Goal: Information Seeking & Learning: Learn about a topic

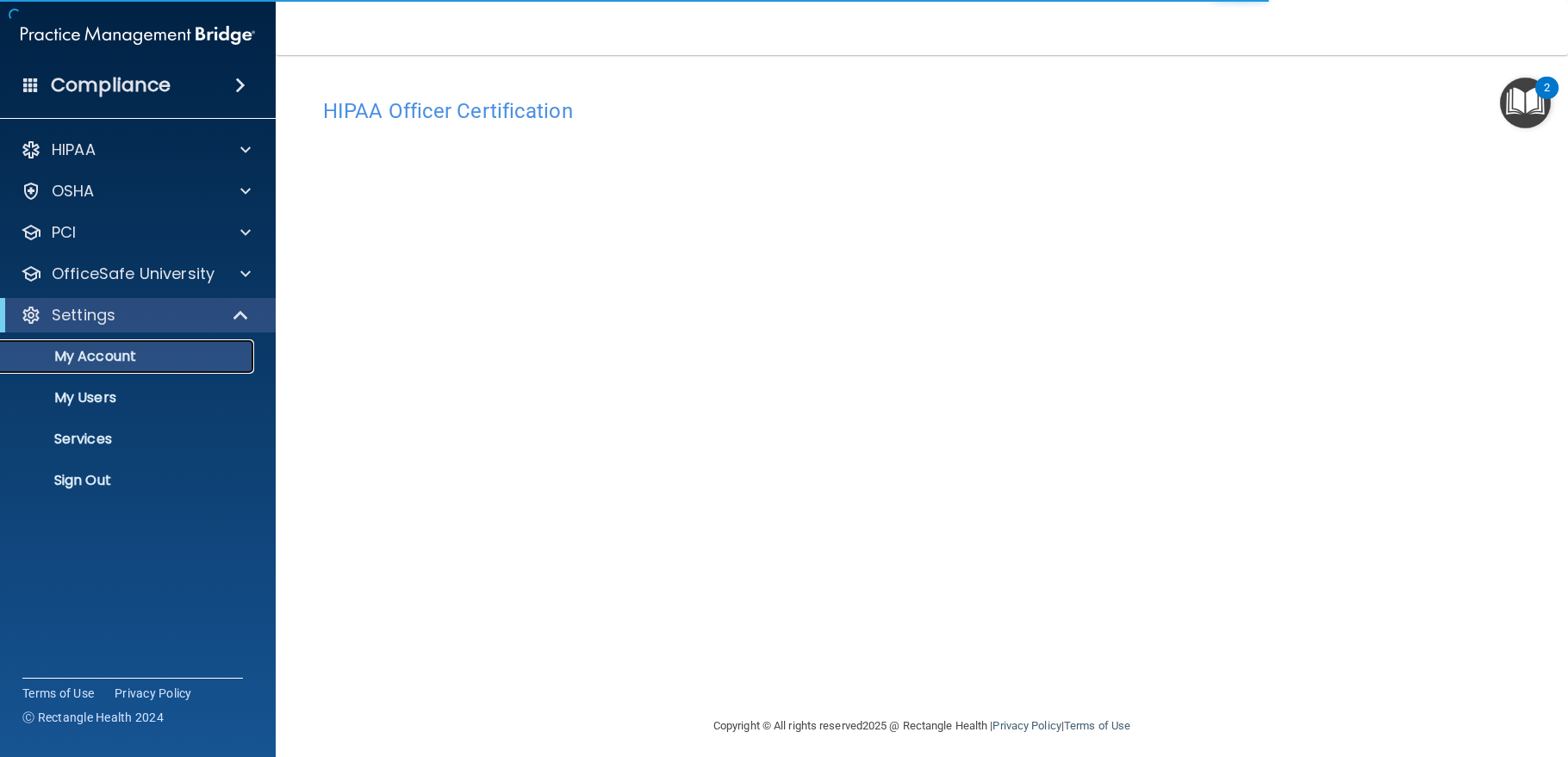
click at [113, 359] on p "My Account" at bounding box center [129, 356] width 236 height 17
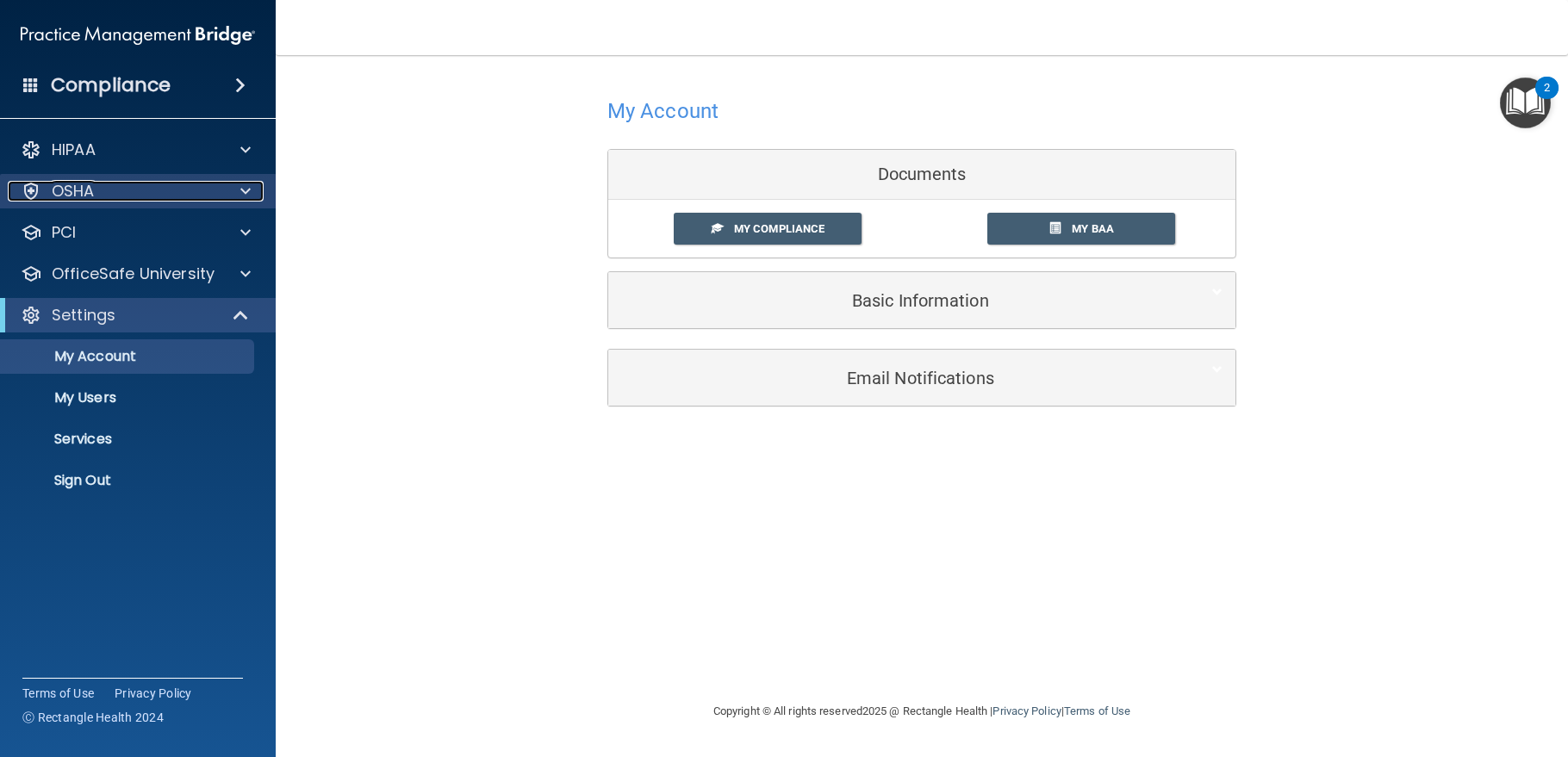
click at [76, 193] on p "OSHA" at bounding box center [73, 192] width 43 height 21
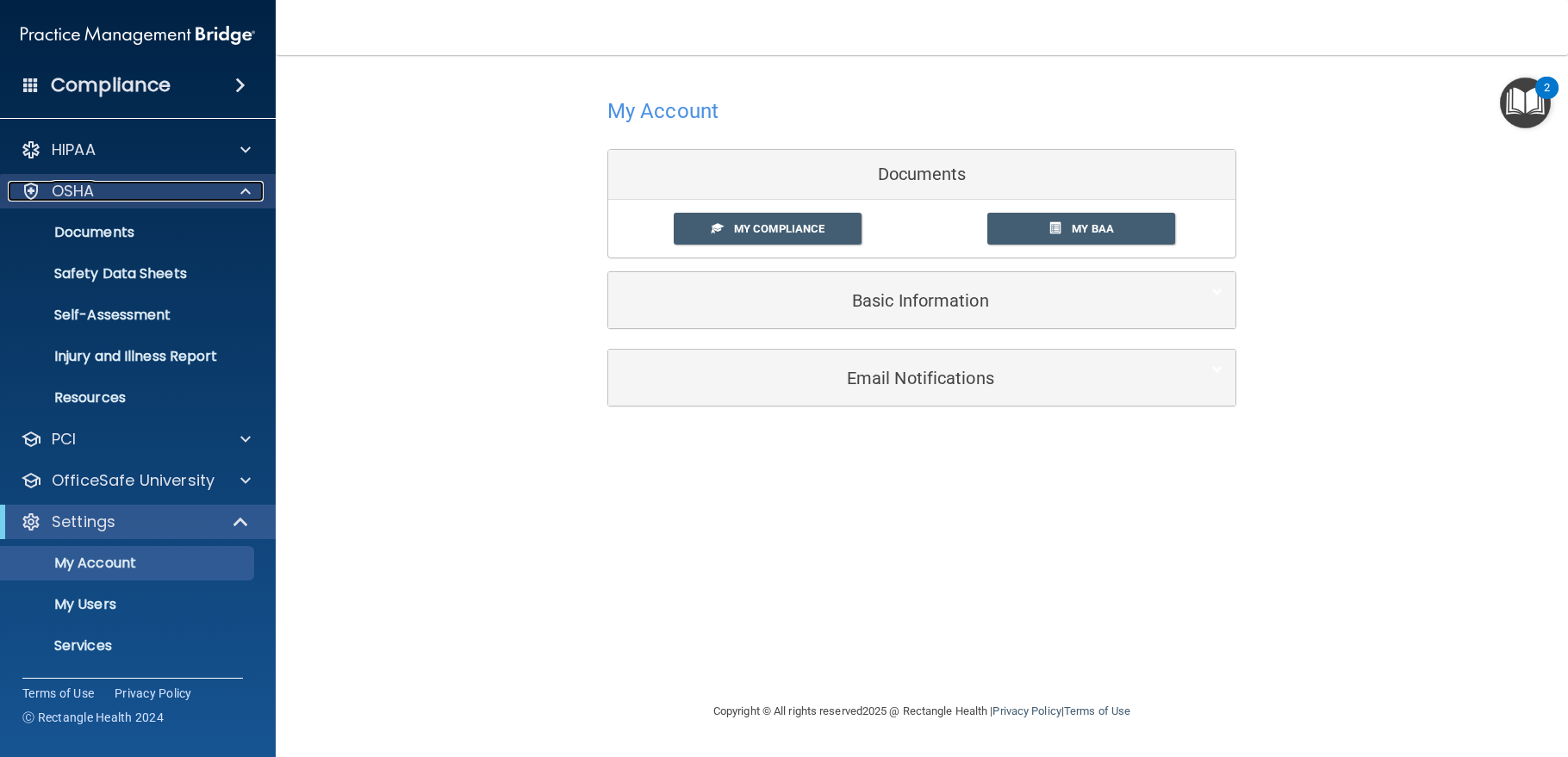
click at [64, 185] on p "OSHA" at bounding box center [73, 192] width 43 height 21
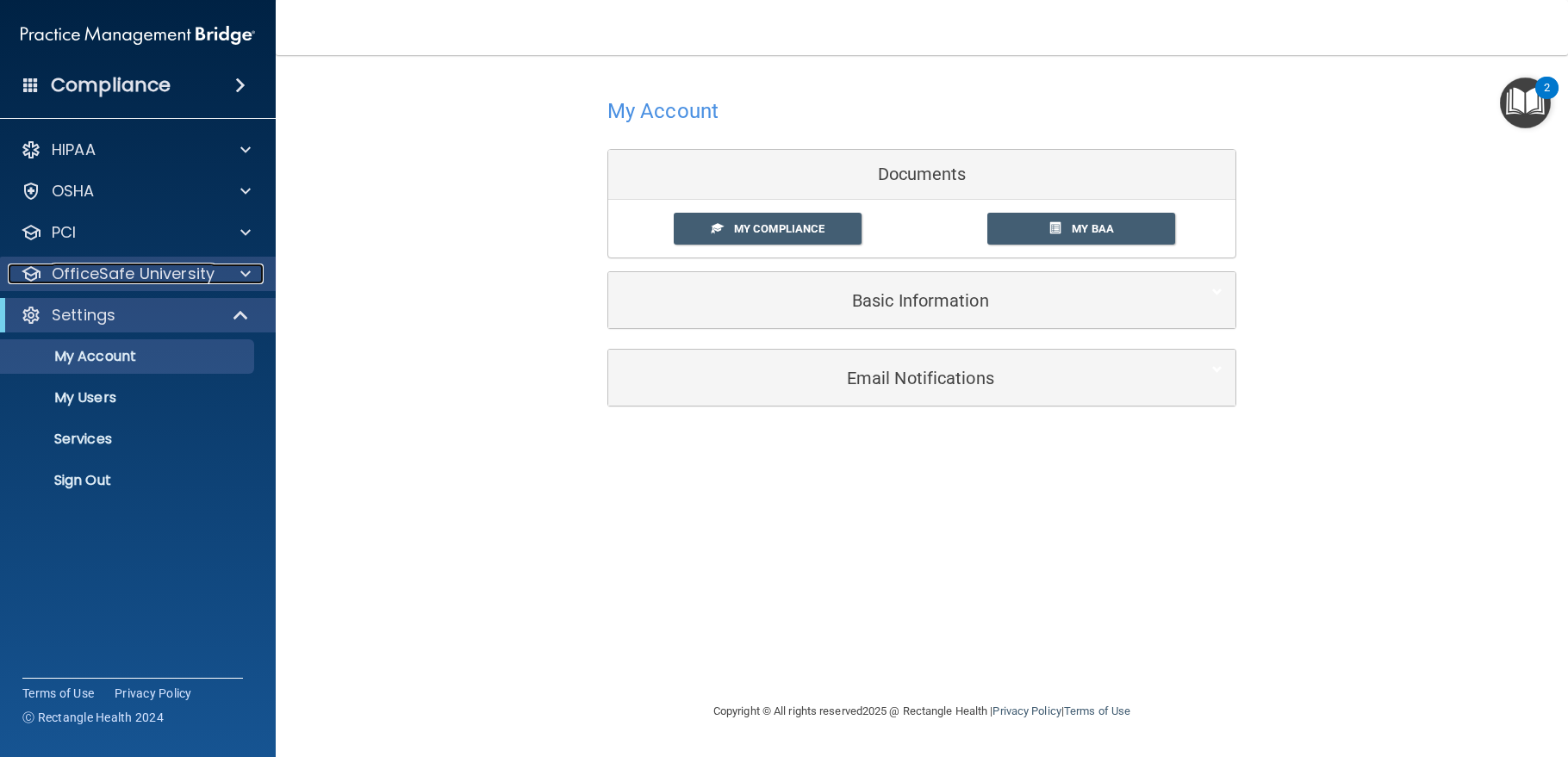
click at [106, 274] on p "OfficeSafe University" at bounding box center [133, 274] width 163 height 21
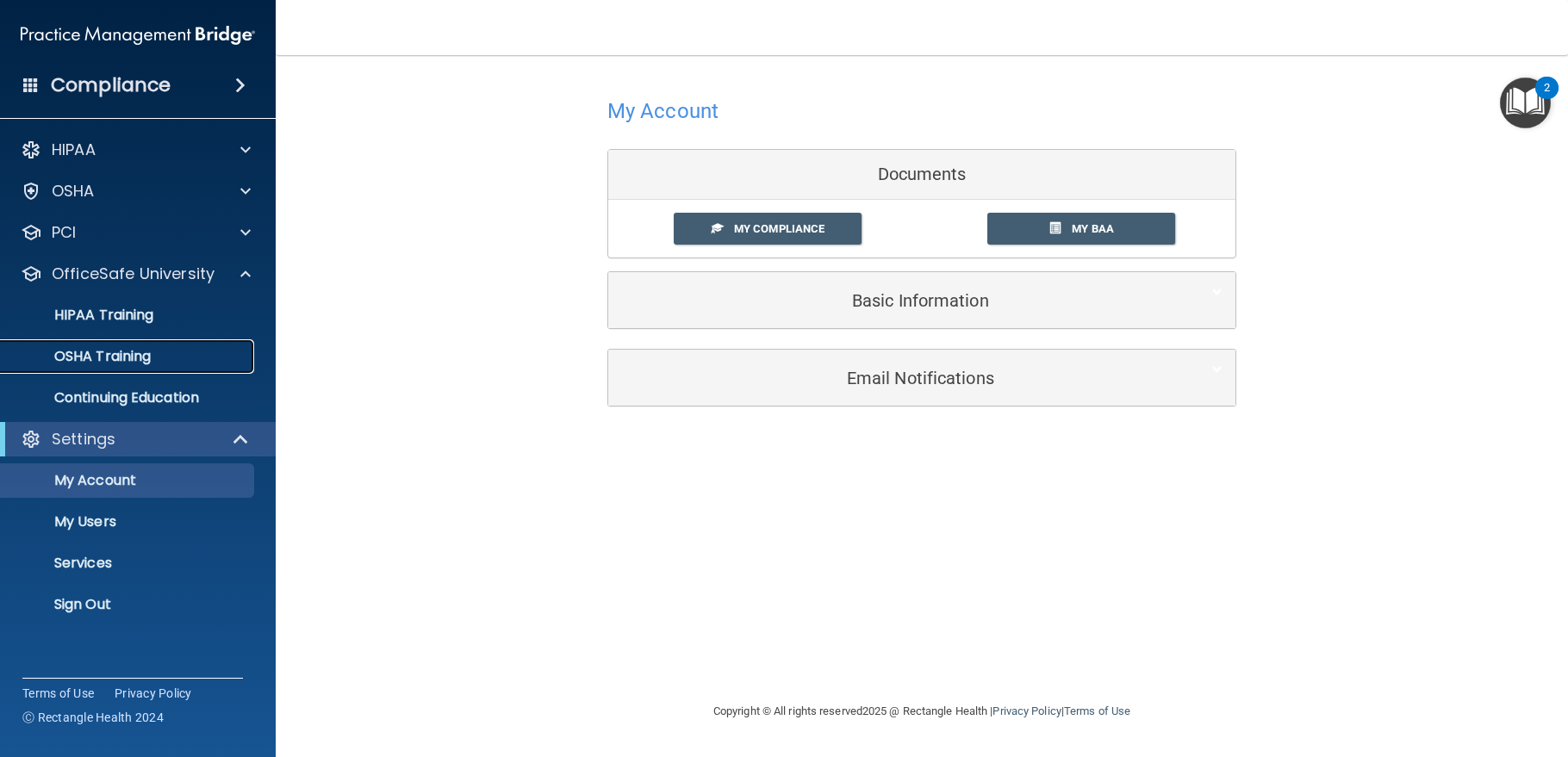
click at [124, 358] on p "OSHA Training" at bounding box center [80, 356] width 139 height 17
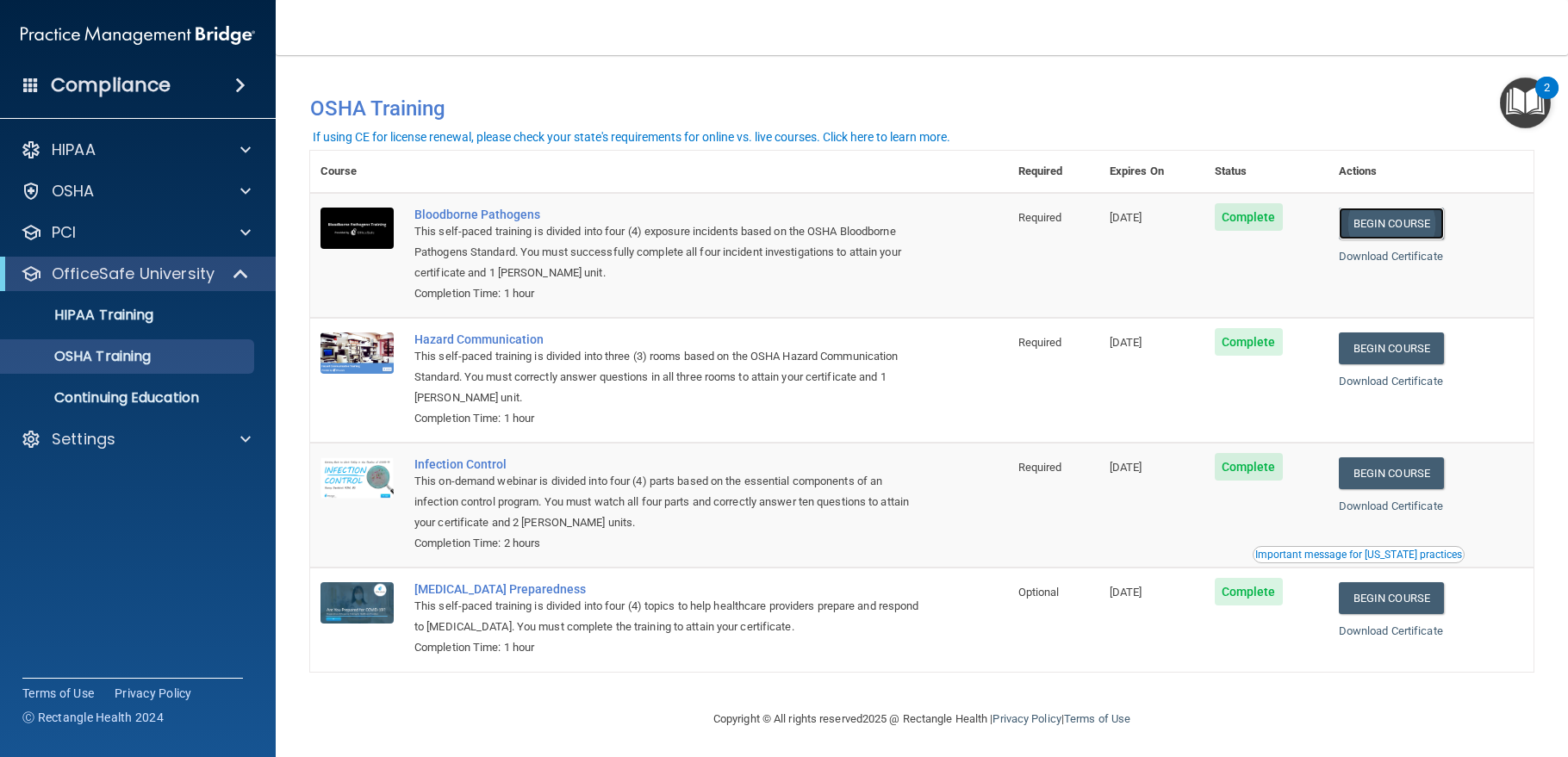
click at [1374, 227] on link "Begin Course" at bounding box center [1391, 223] width 105 height 32
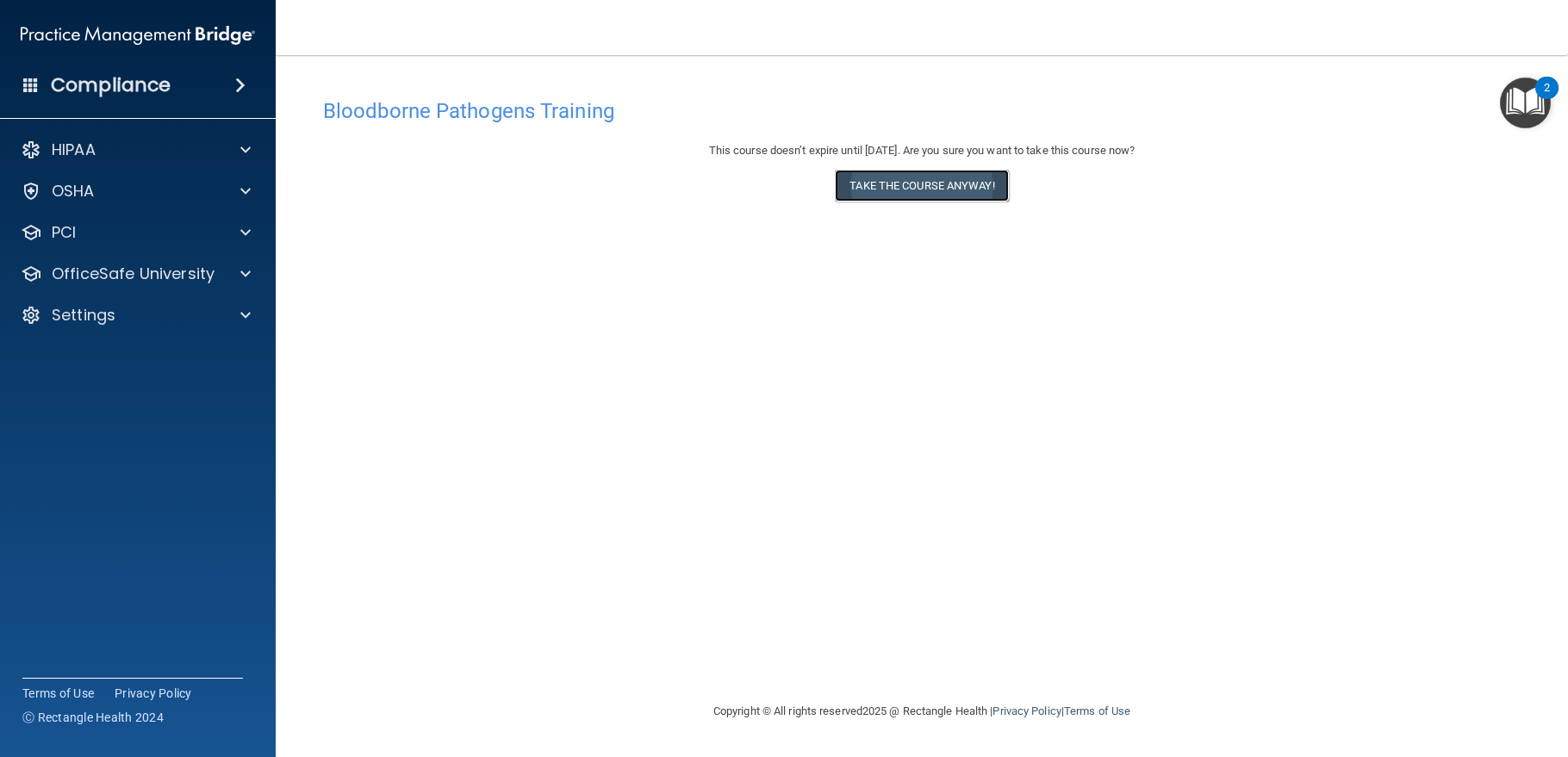
click at [939, 183] on button "Take the course anyway!" at bounding box center [921, 186] width 173 height 32
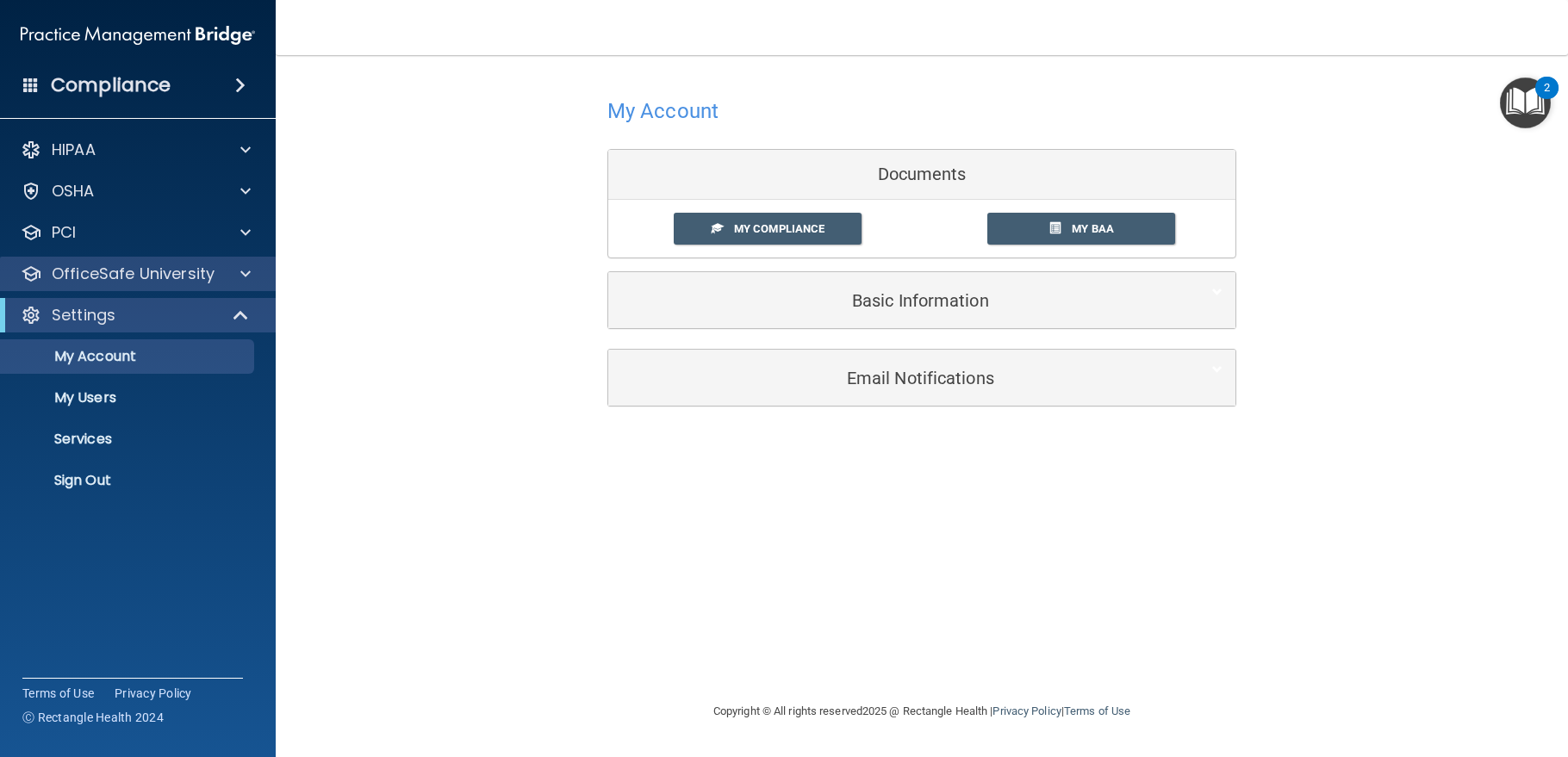
click at [131, 261] on div "OfficeSafe University" at bounding box center [138, 274] width 277 height 35
click at [235, 269] on div at bounding box center [243, 274] width 43 height 21
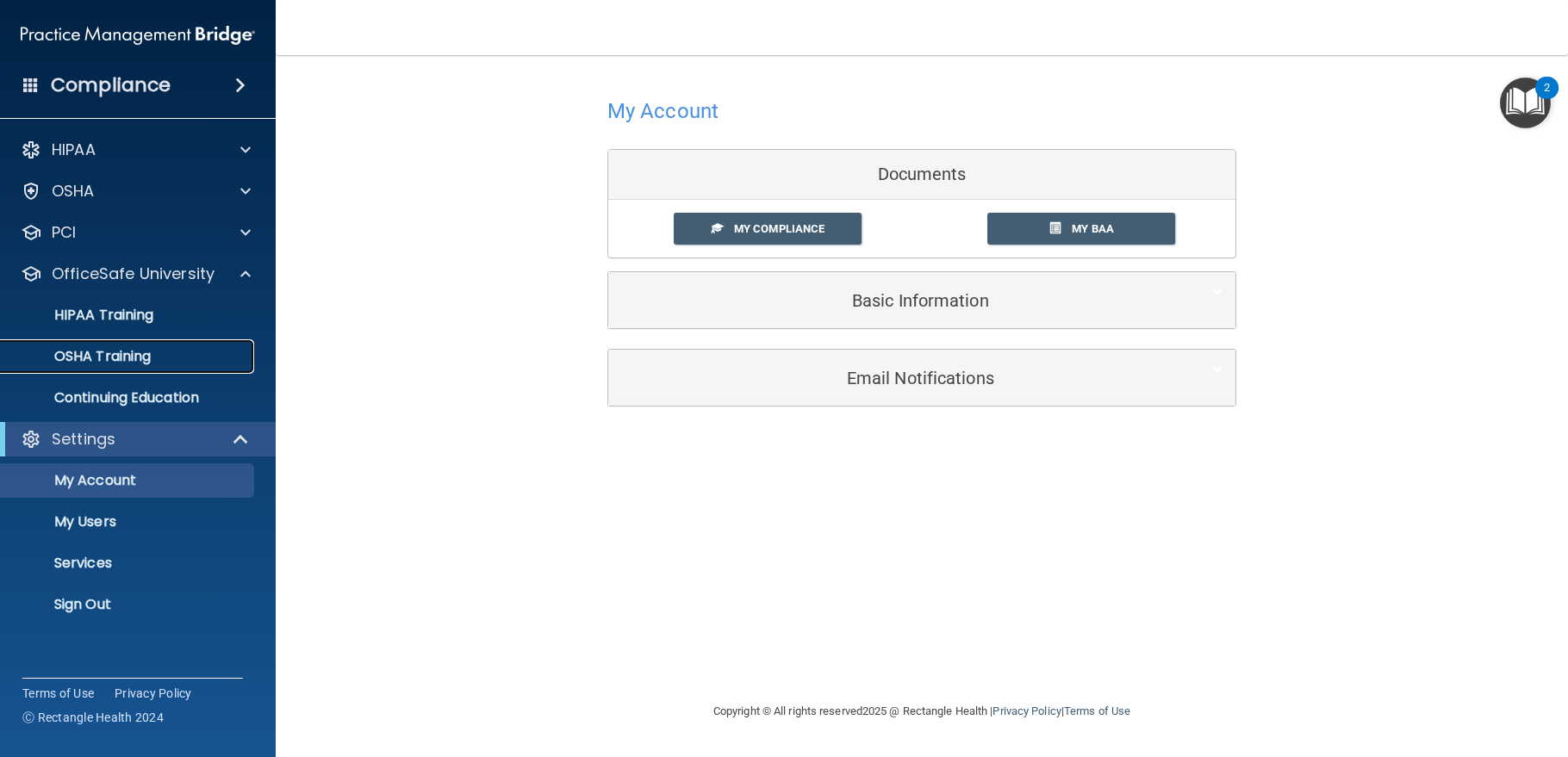
click at [126, 354] on p "OSHA Training" at bounding box center [80, 356] width 139 height 17
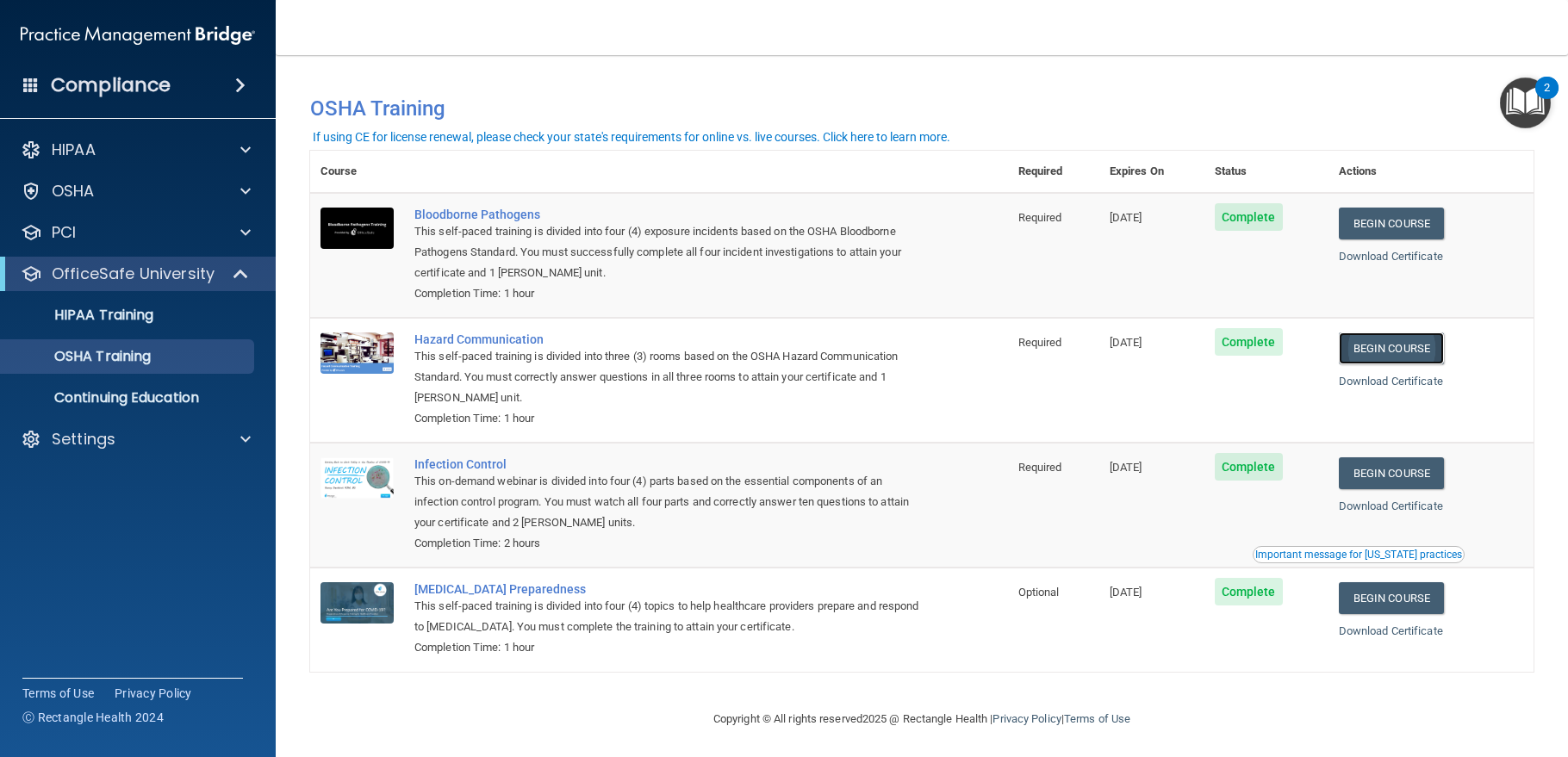
click at [1392, 350] on link "Begin Course" at bounding box center [1391, 349] width 105 height 32
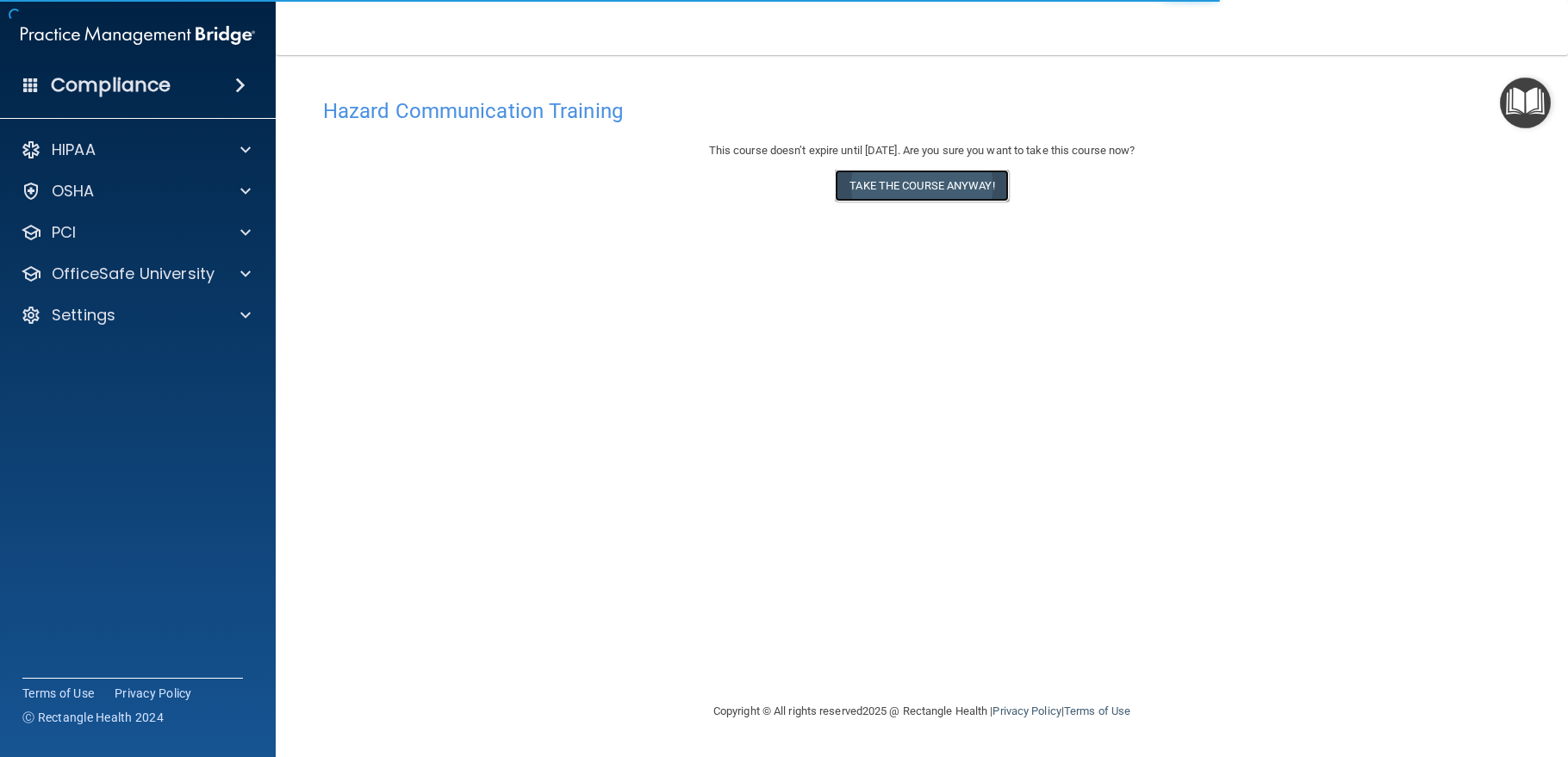
click at [897, 195] on button "Take the course anyway!" at bounding box center [921, 186] width 173 height 32
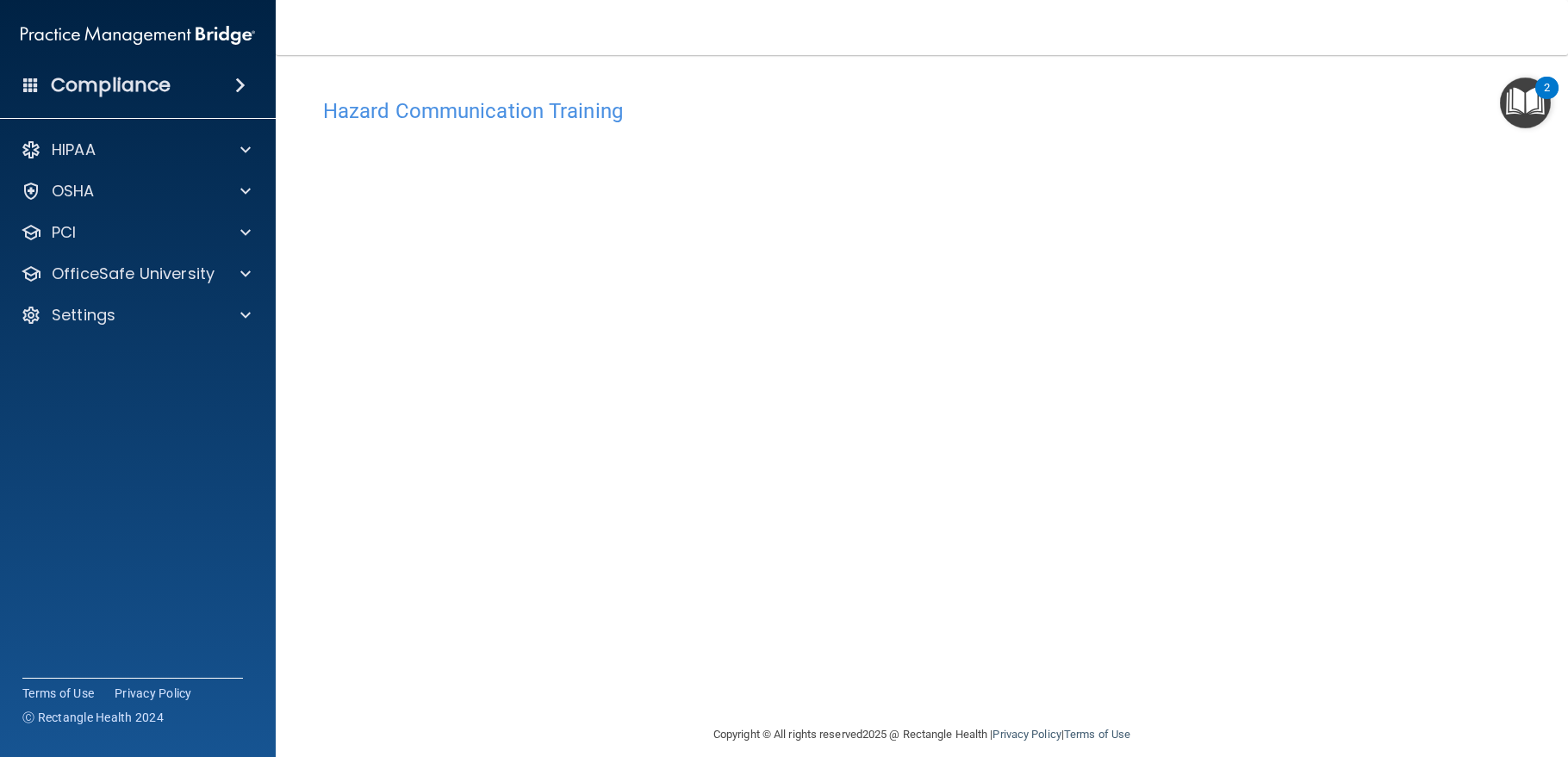
scroll to position [19, 0]
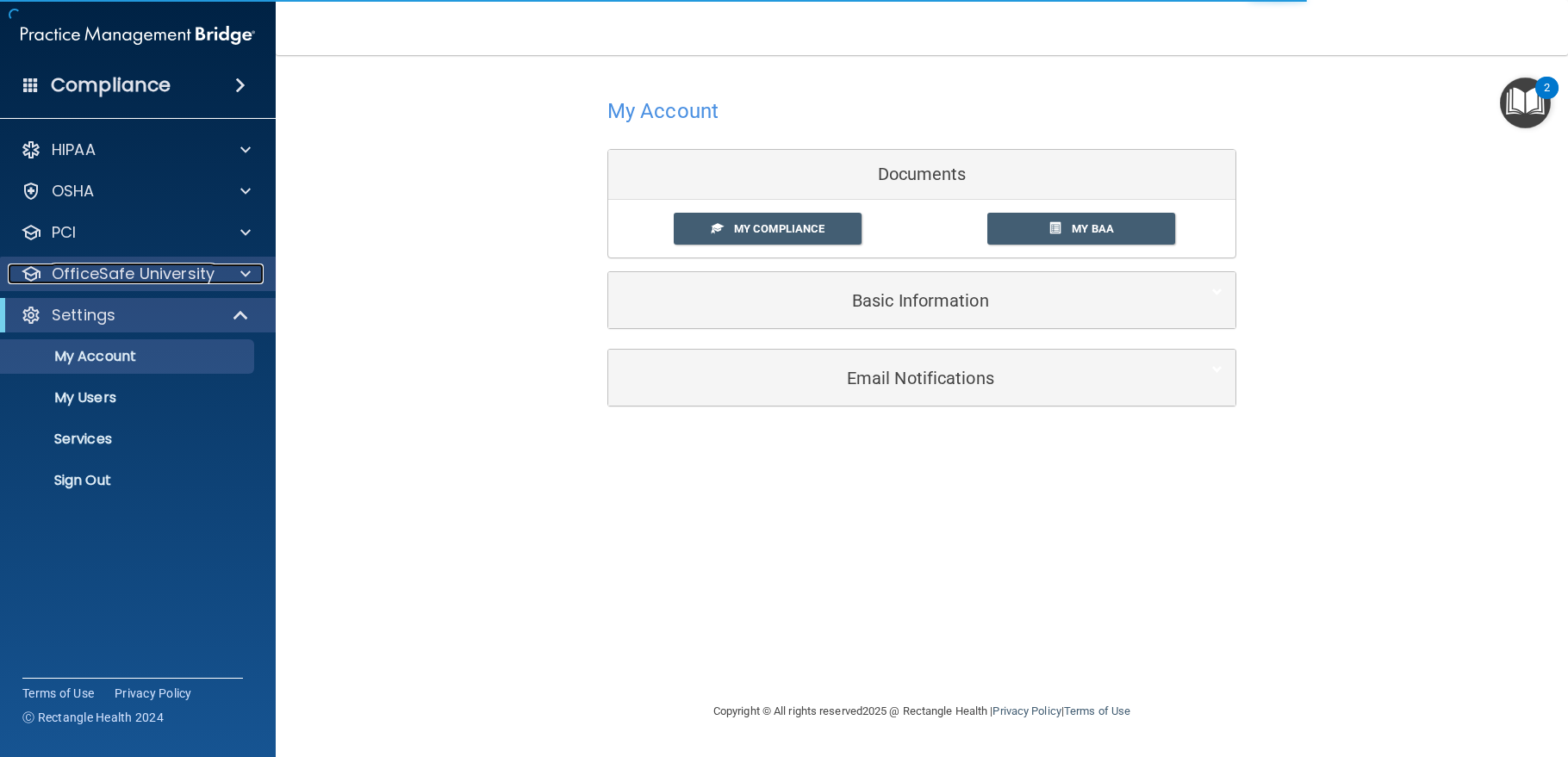
click at [115, 270] on p "OfficeSafe University" at bounding box center [133, 274] width 163 height 21
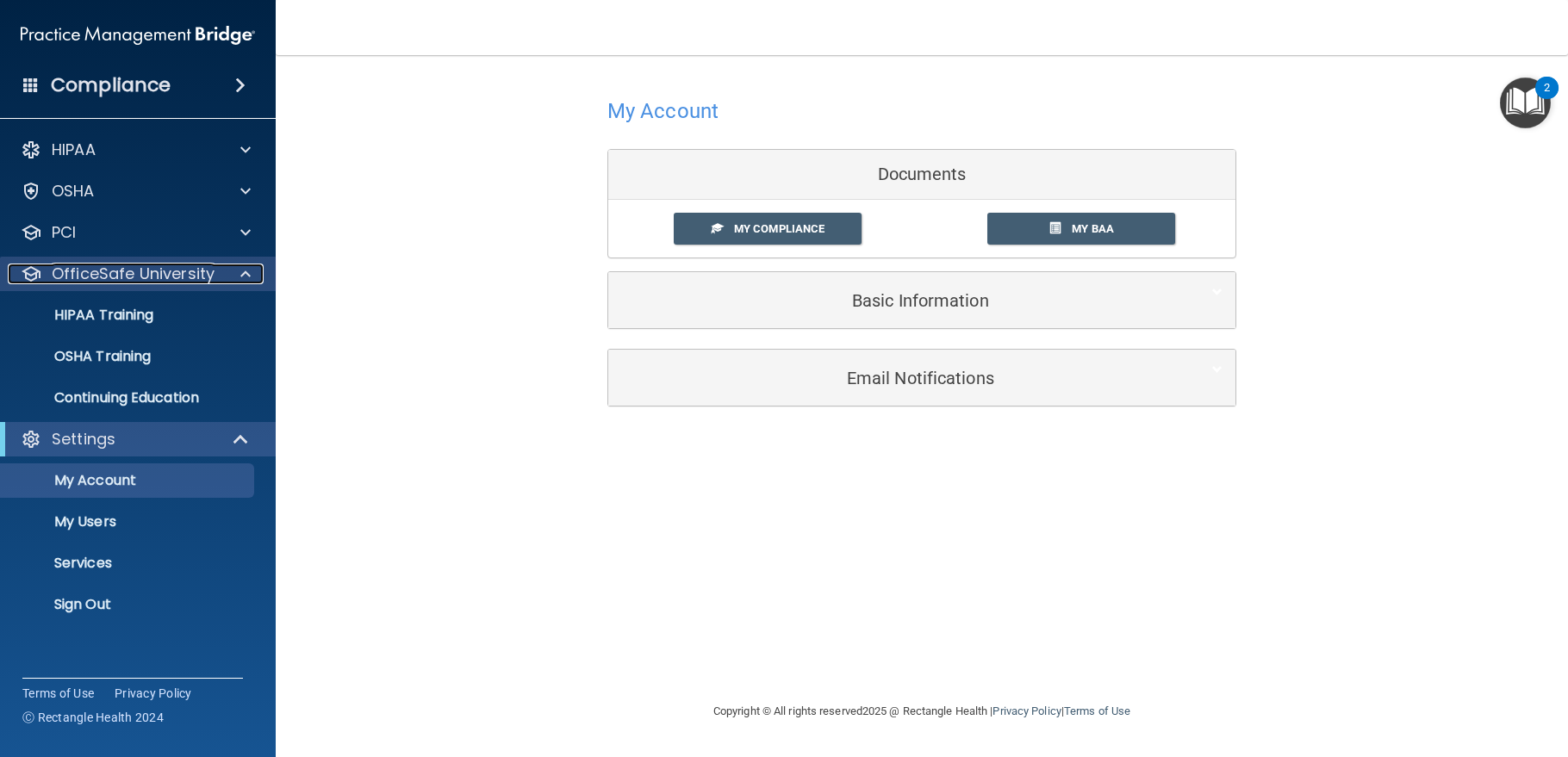
click at [115, 270] on p "OfficeSafe University" at bounding box center [133, 274] width 163 height 21
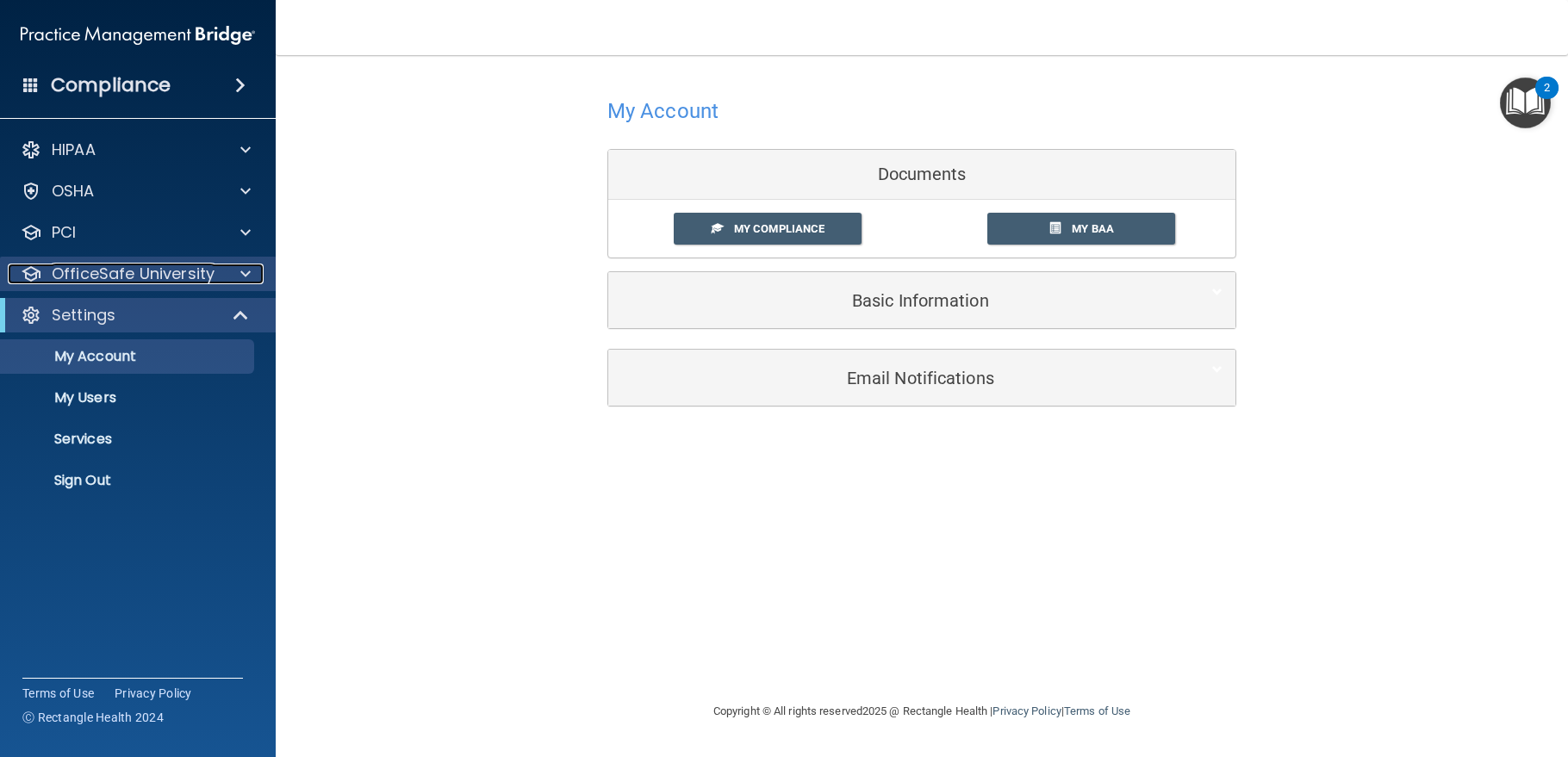
click at [115, 270] on p "OfficeSafe University" at bounding box center [133, 274] width 163 height 21
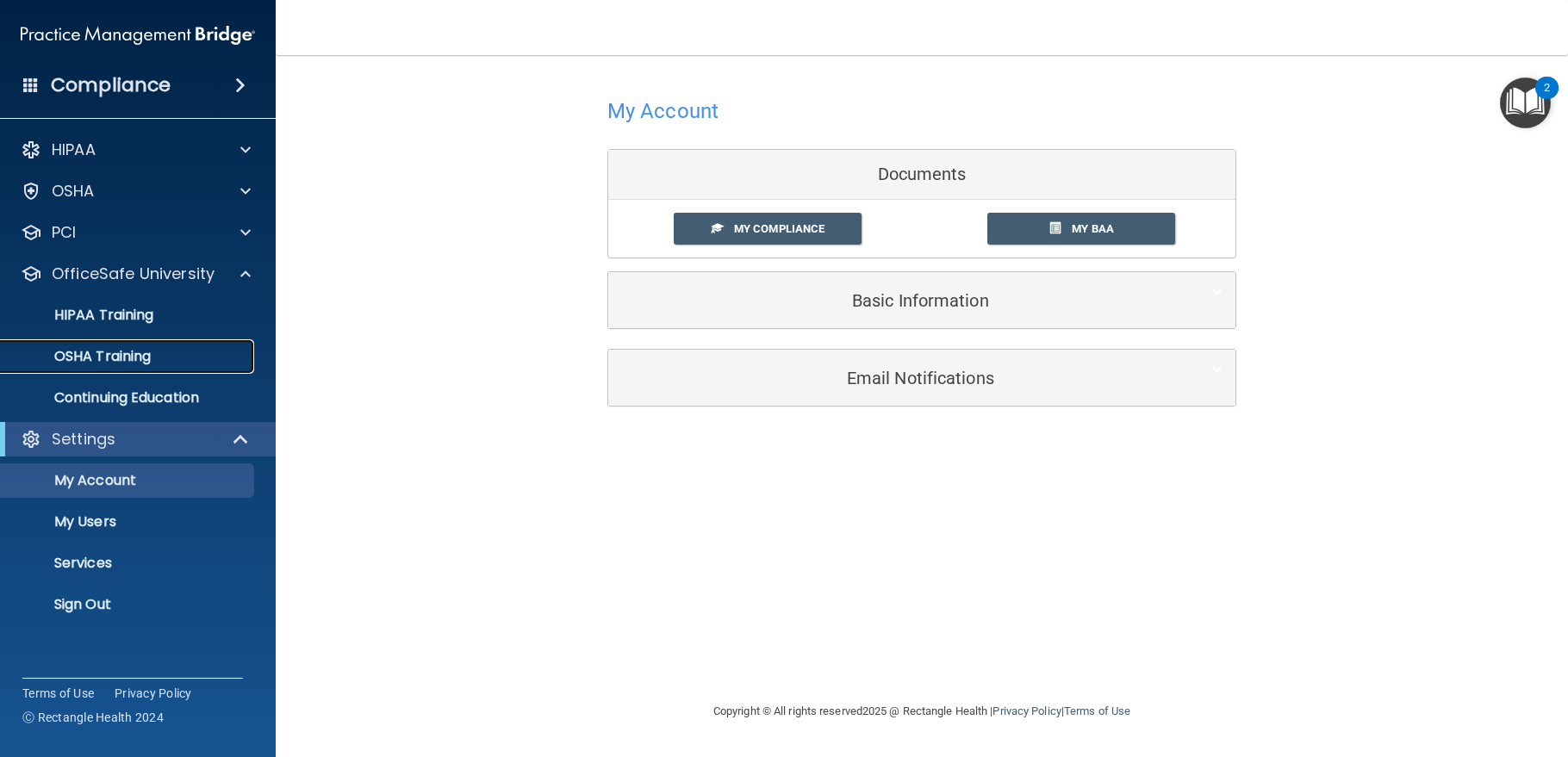
click at [120, 357] on p "OSHA Training" at bounding box center [80, 356] width 139 height 17
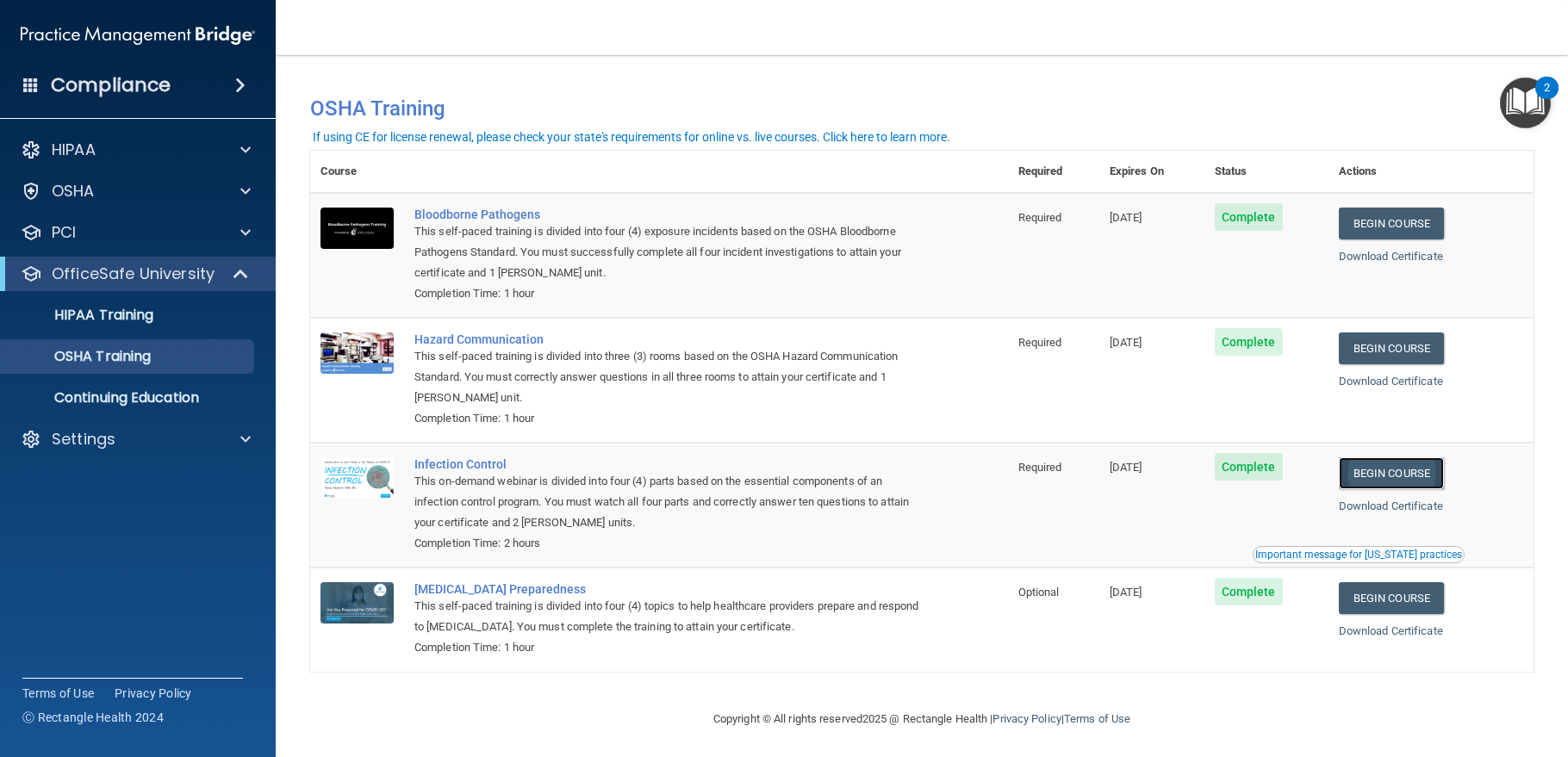
click at [1410, 485] on link "Begin Course" at bounding box center [1391, 473] width 105 height 32
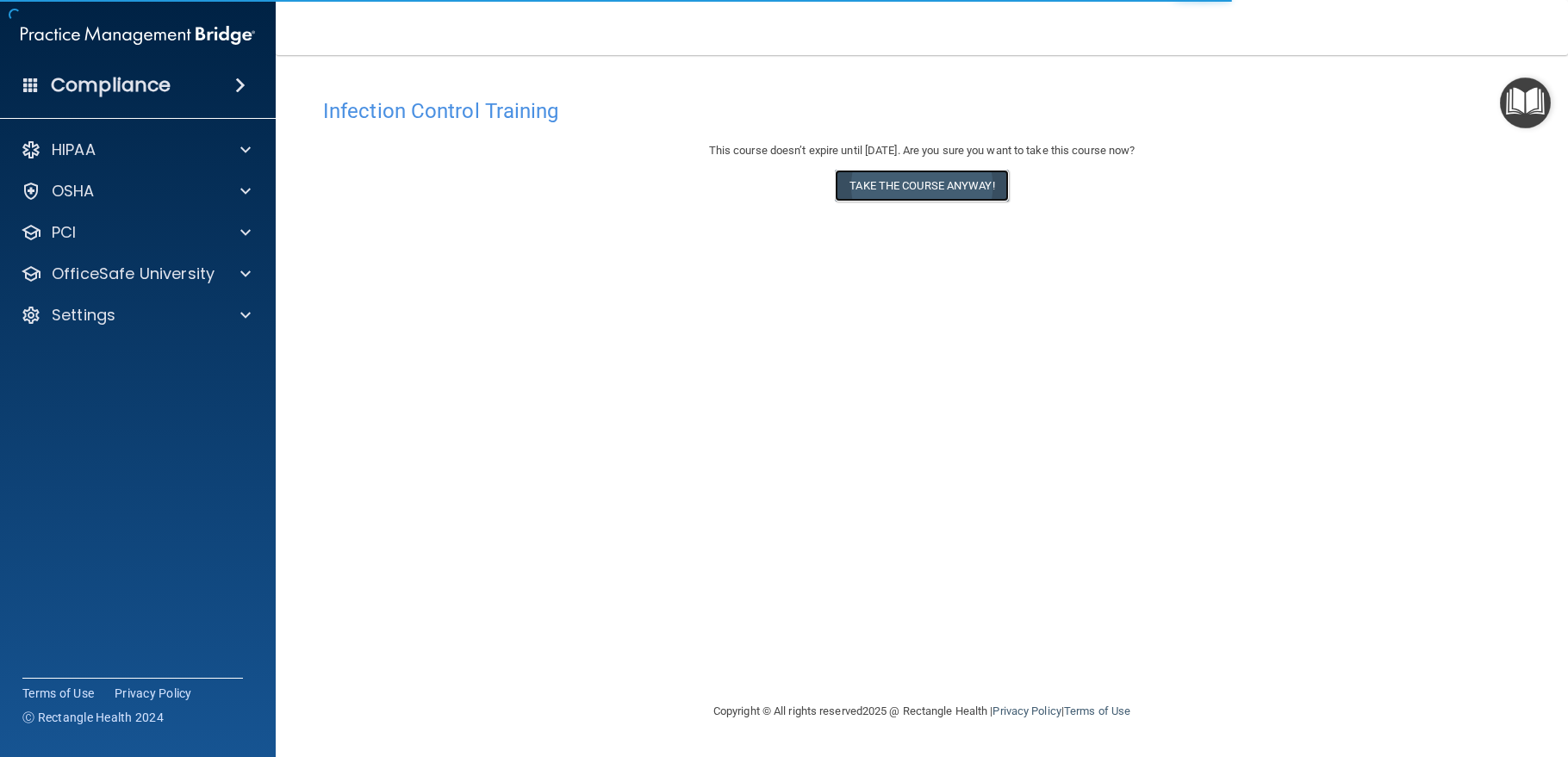
click at [922, 187] on button "Take the course anyway!" at bounding box center [921, 186] width 173 height 32
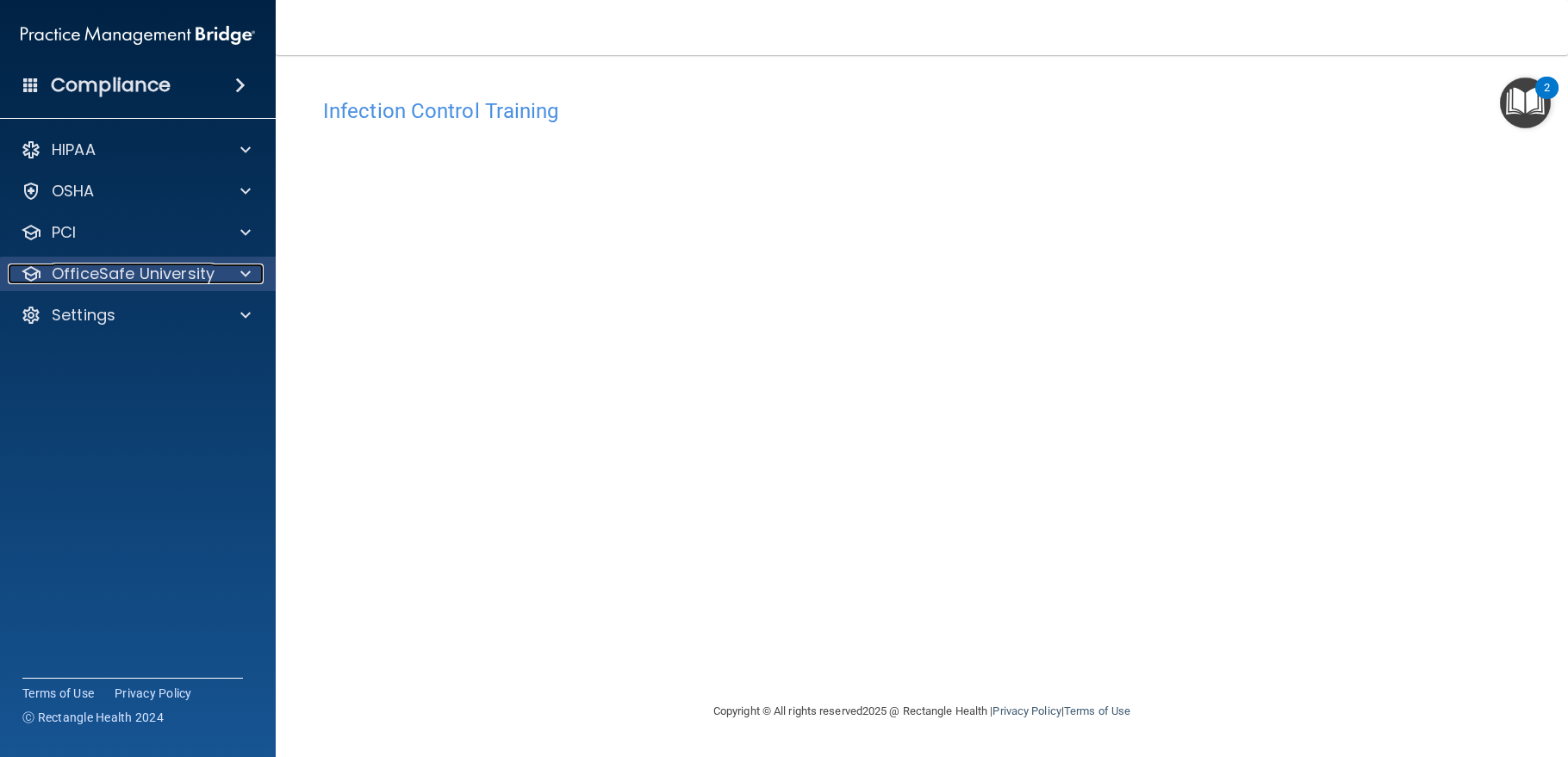
click at [177, 272] on p "OfficeSafe University" at bounding box center [133, 274] width 163 height 21
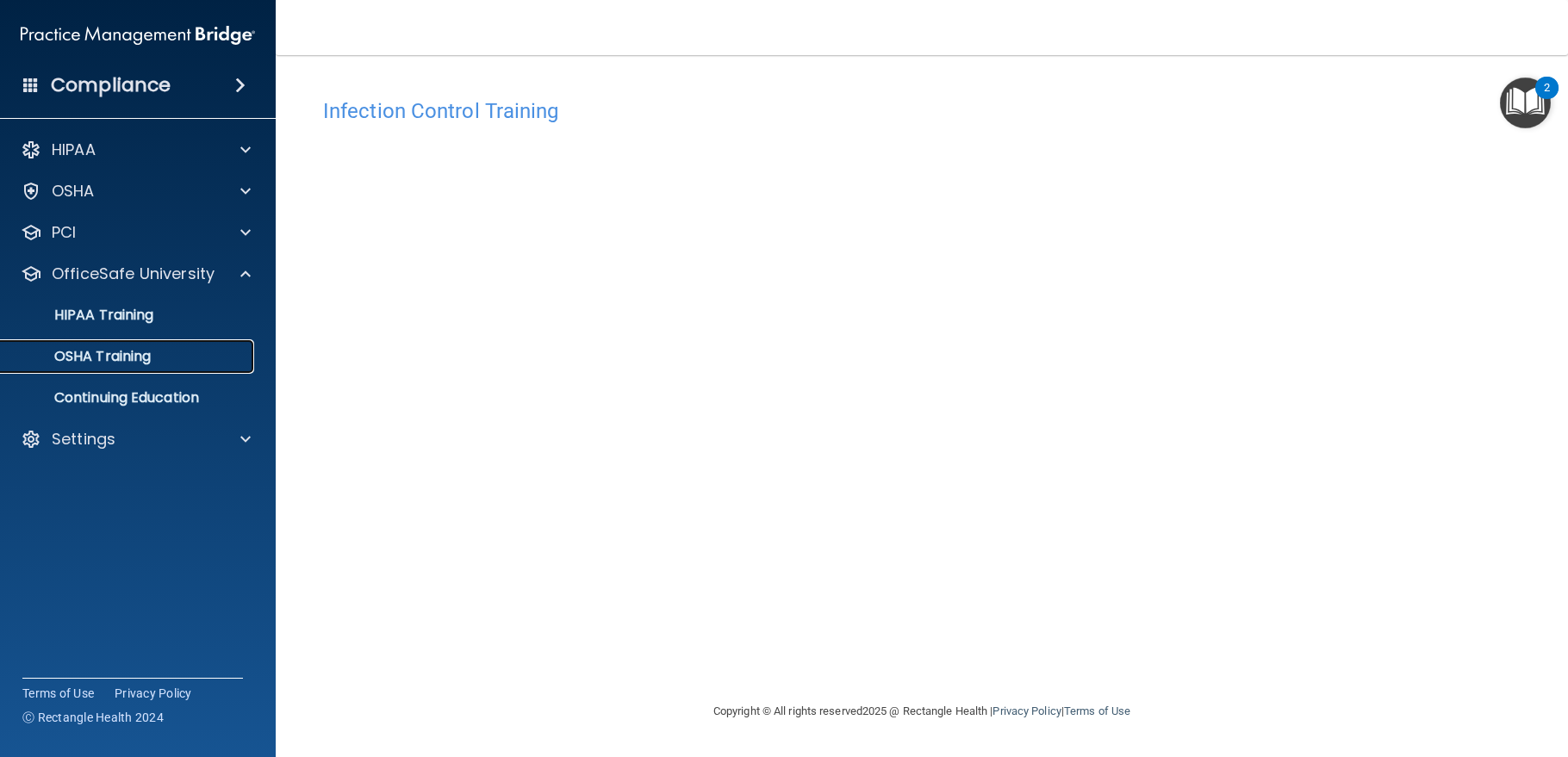
click at [159, 354] on div "OSHA Training" at bounding box center [129, 356] width 236 height 17
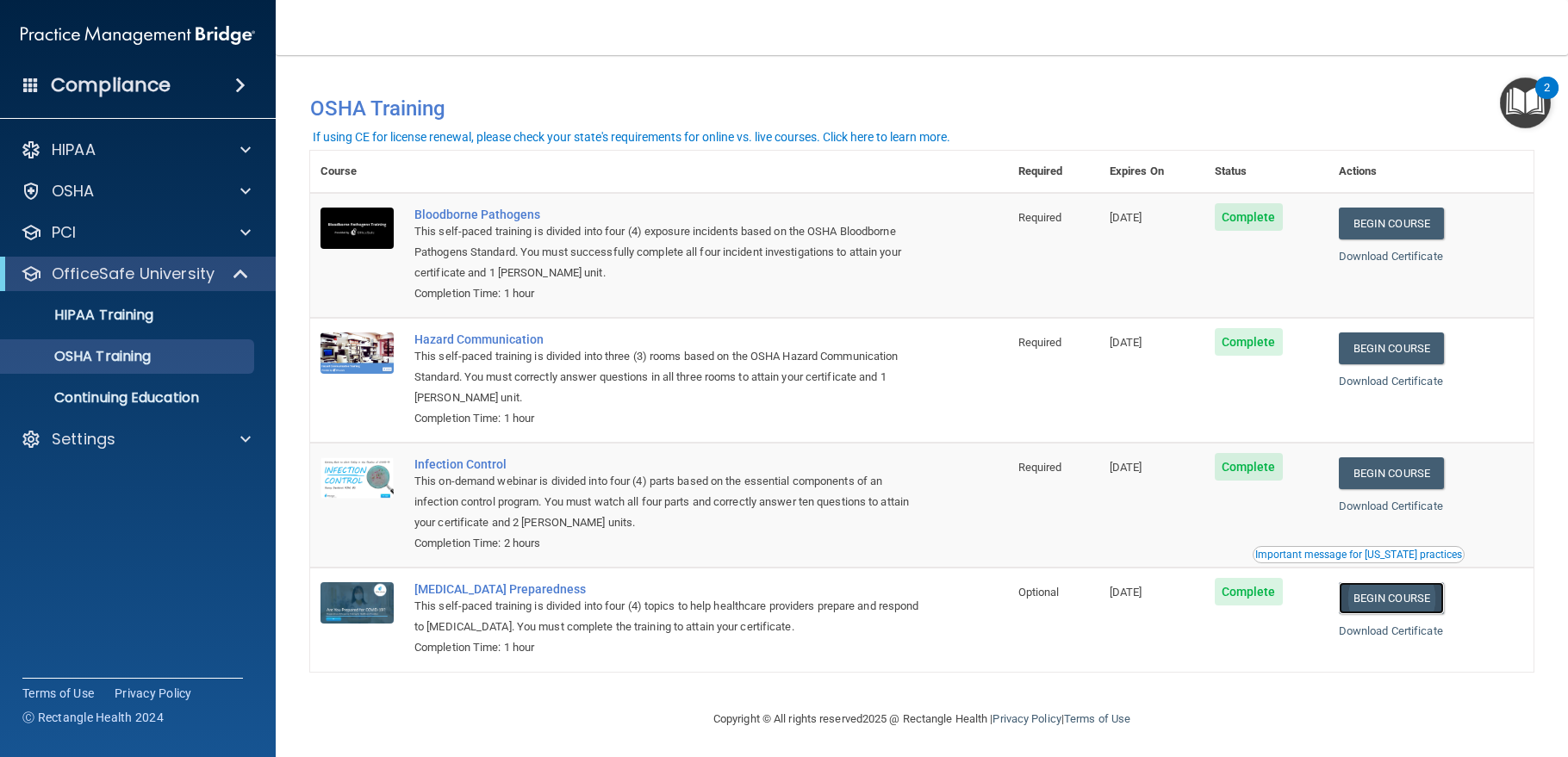
click at [1397, 604] on link "Begin Course" at bounding box center [1391, 598] width 105 height 32
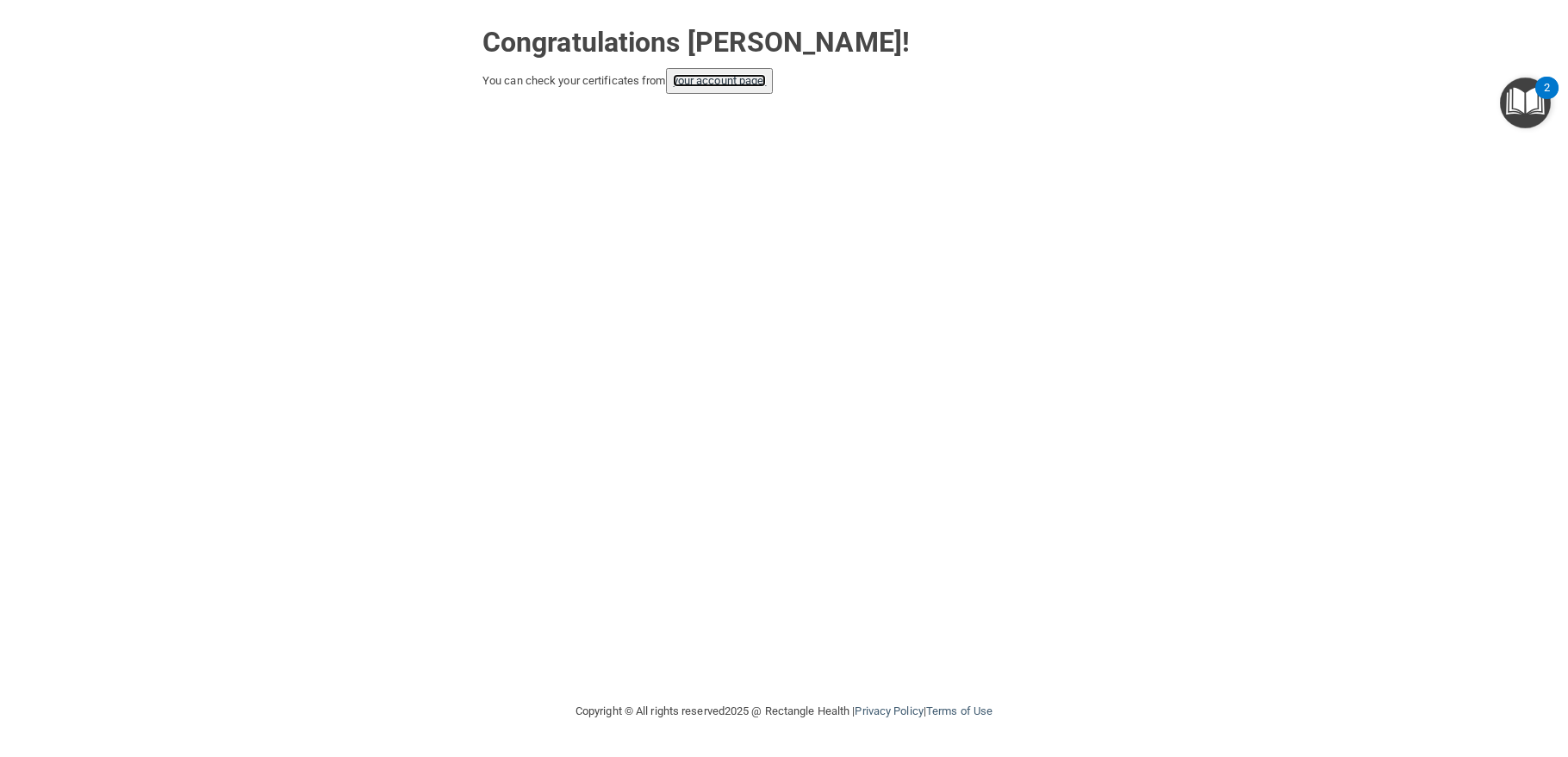
click at [731, 80] on link "your account page!" at bounding box center [720, 80] width 94 height 13
click at [741, 92] on button "your account page!" at bounding box center [719, 81] width 108 height 26
click at [759, 75] on link "your account page!" at bounding box center [720, 80] width 94 height 13
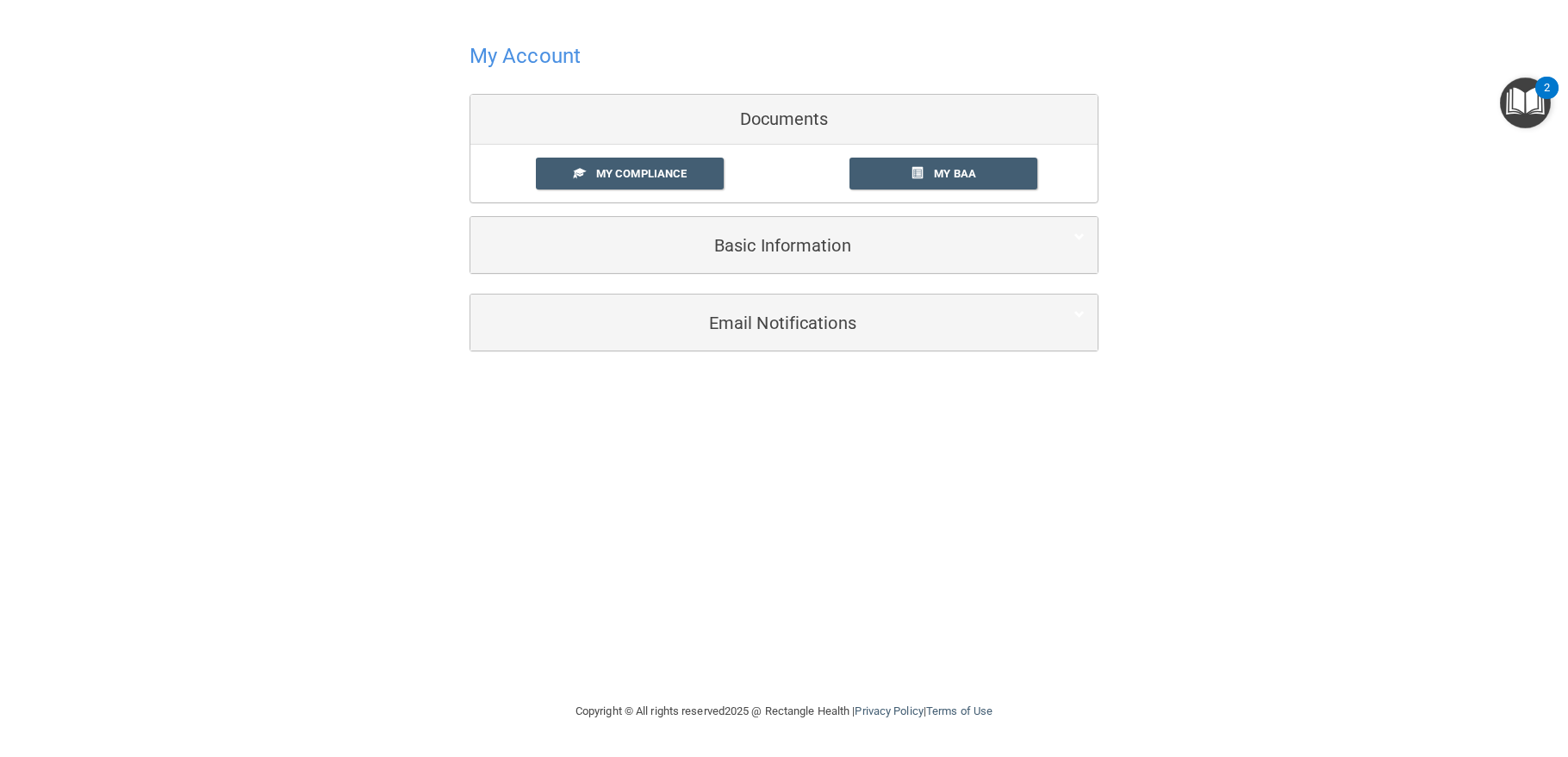
click at [514, 64] on h4 "My Account" at bounding box center [525, 56] width 111 height 22
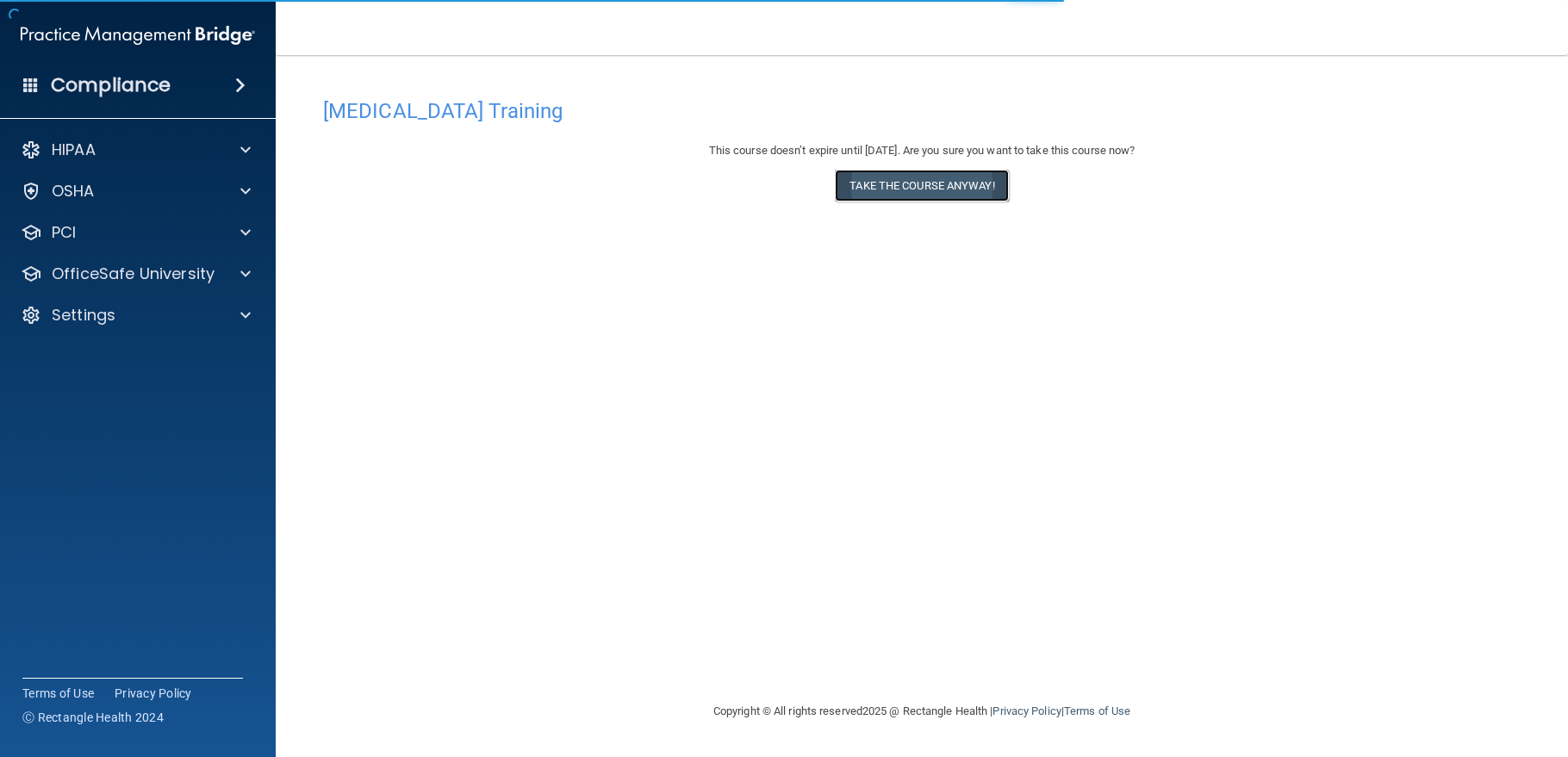
click at [912, 181] on button "Take the course anyway!" at bounding box center [921, 186] width 173 height 32
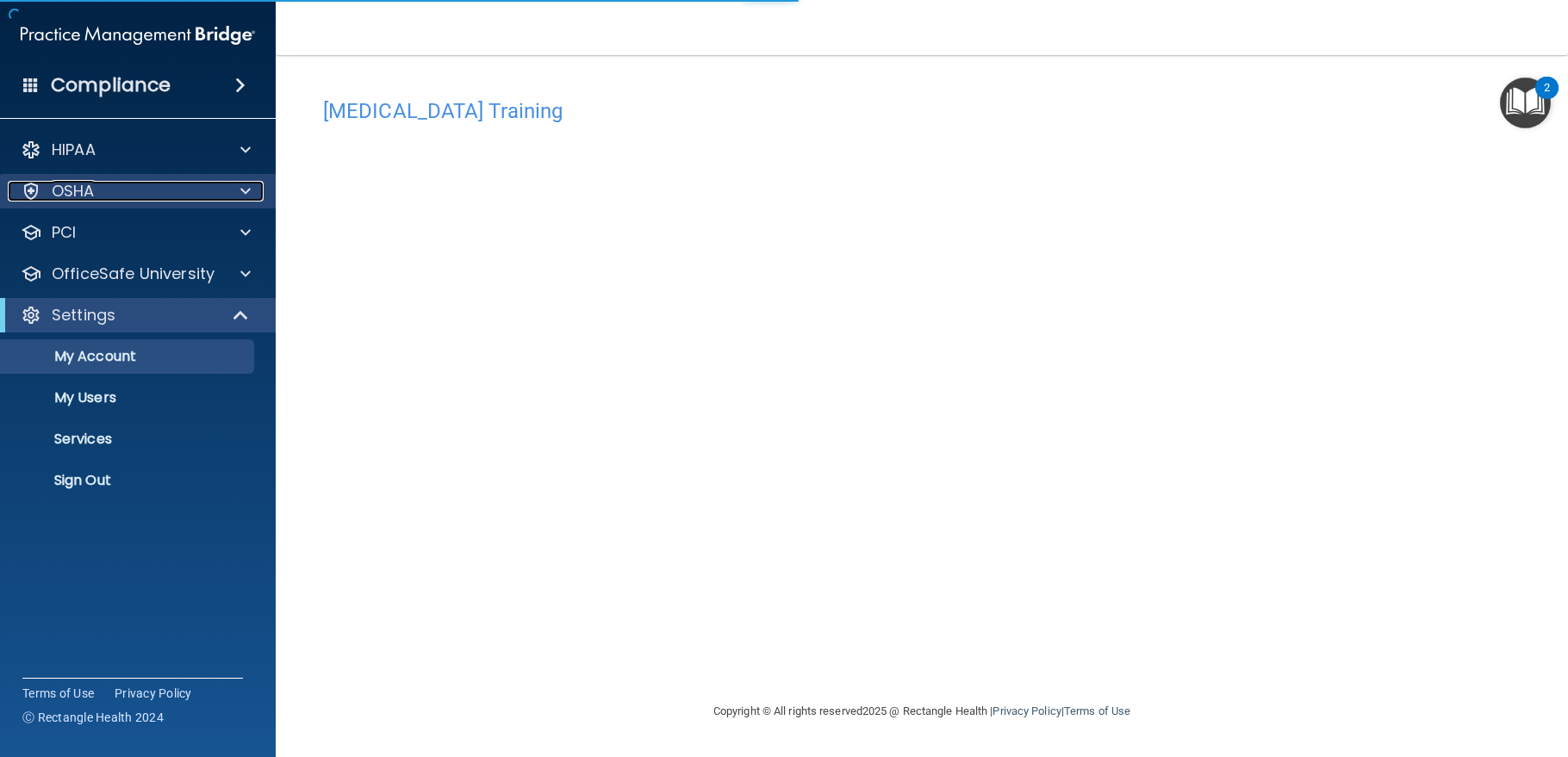
click at [129, 189] on div "OSHA" at bounding box center [114, 192] width 214 height 21
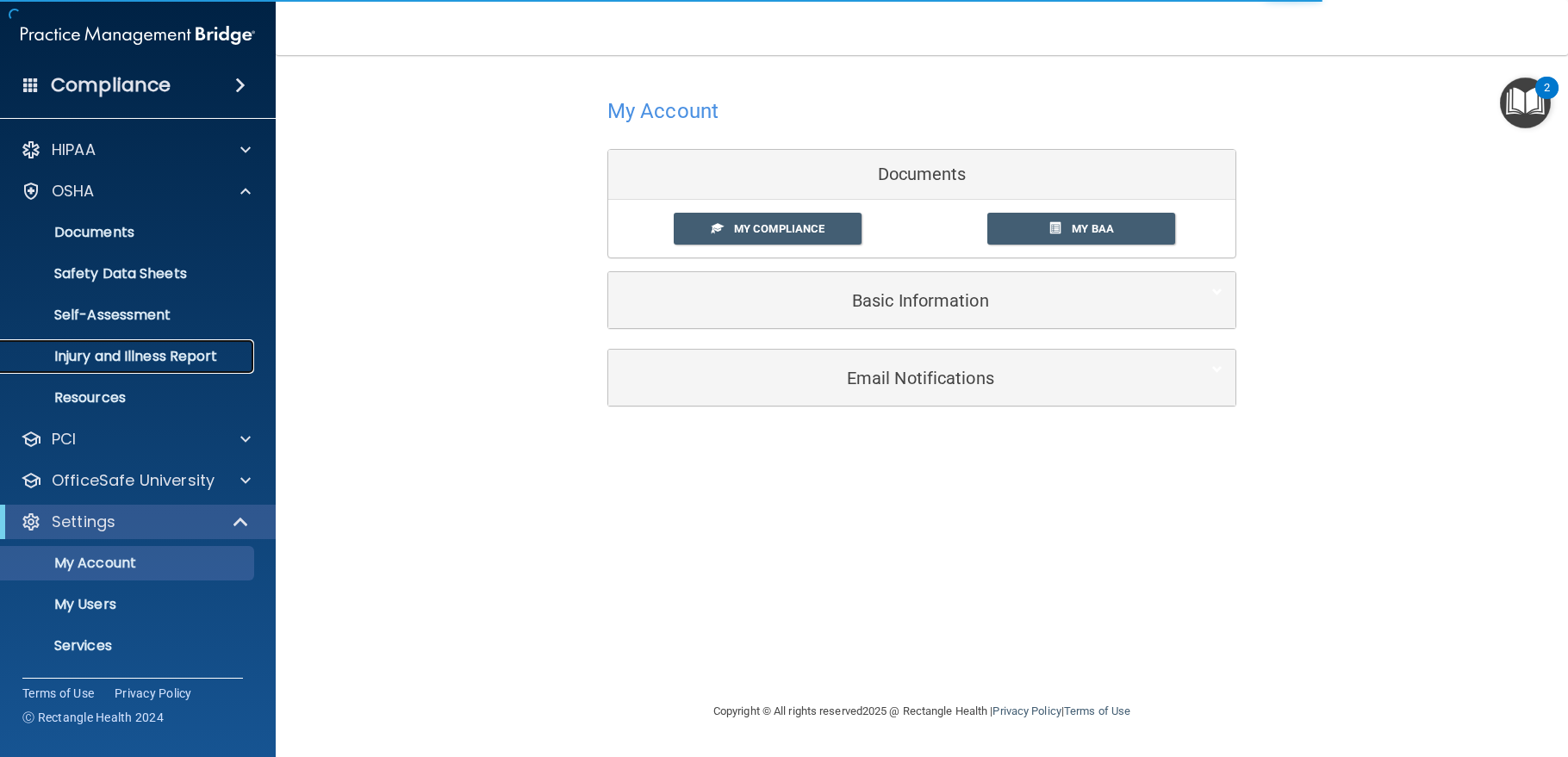
click at [127, 355] on p "Injury and Illness Report" at bounding box center [129, 356] width 236 height 17
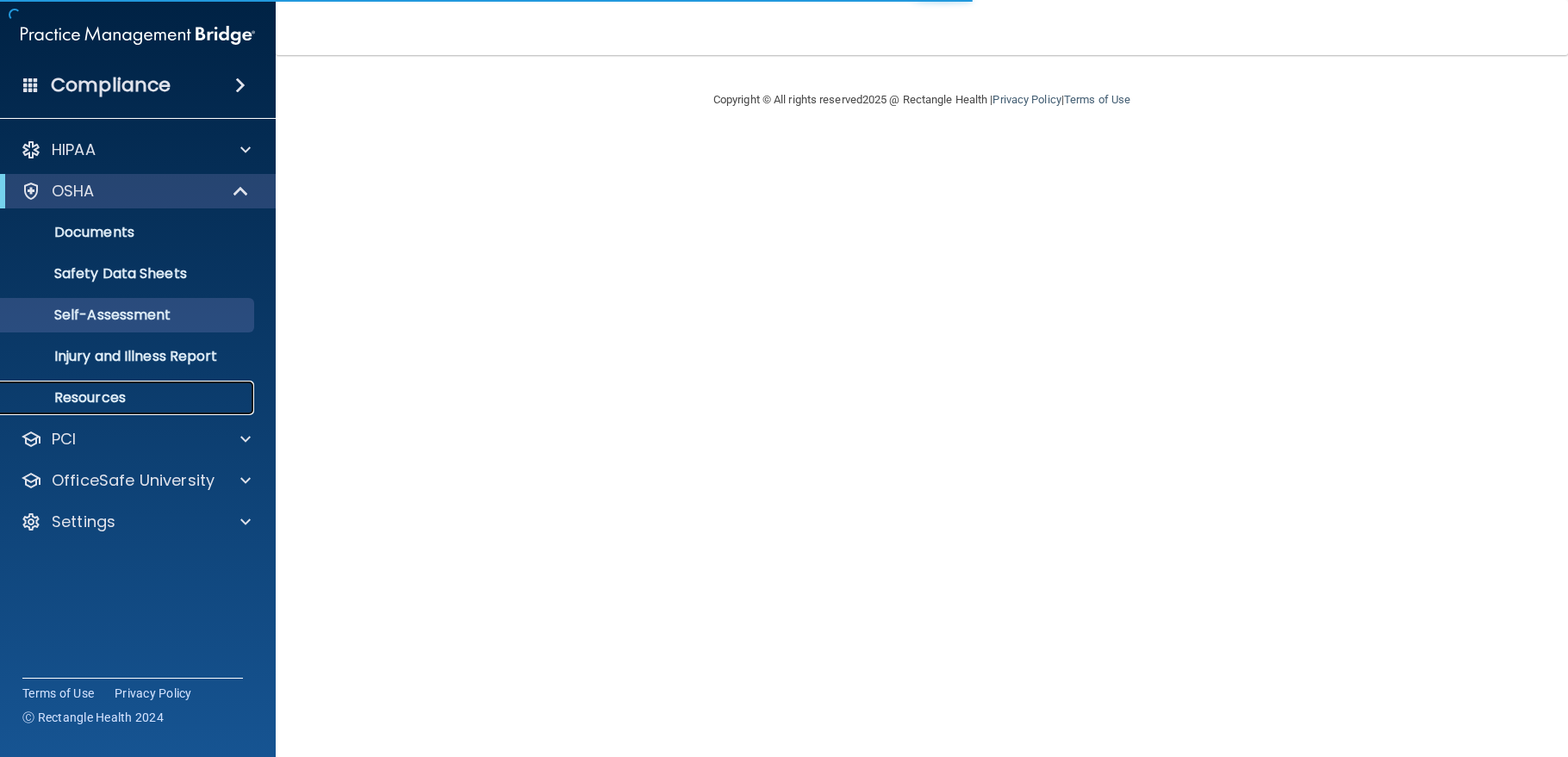
click at [91, 397] on p "Resources" at bounding box center [129, 398] width 236 height 17
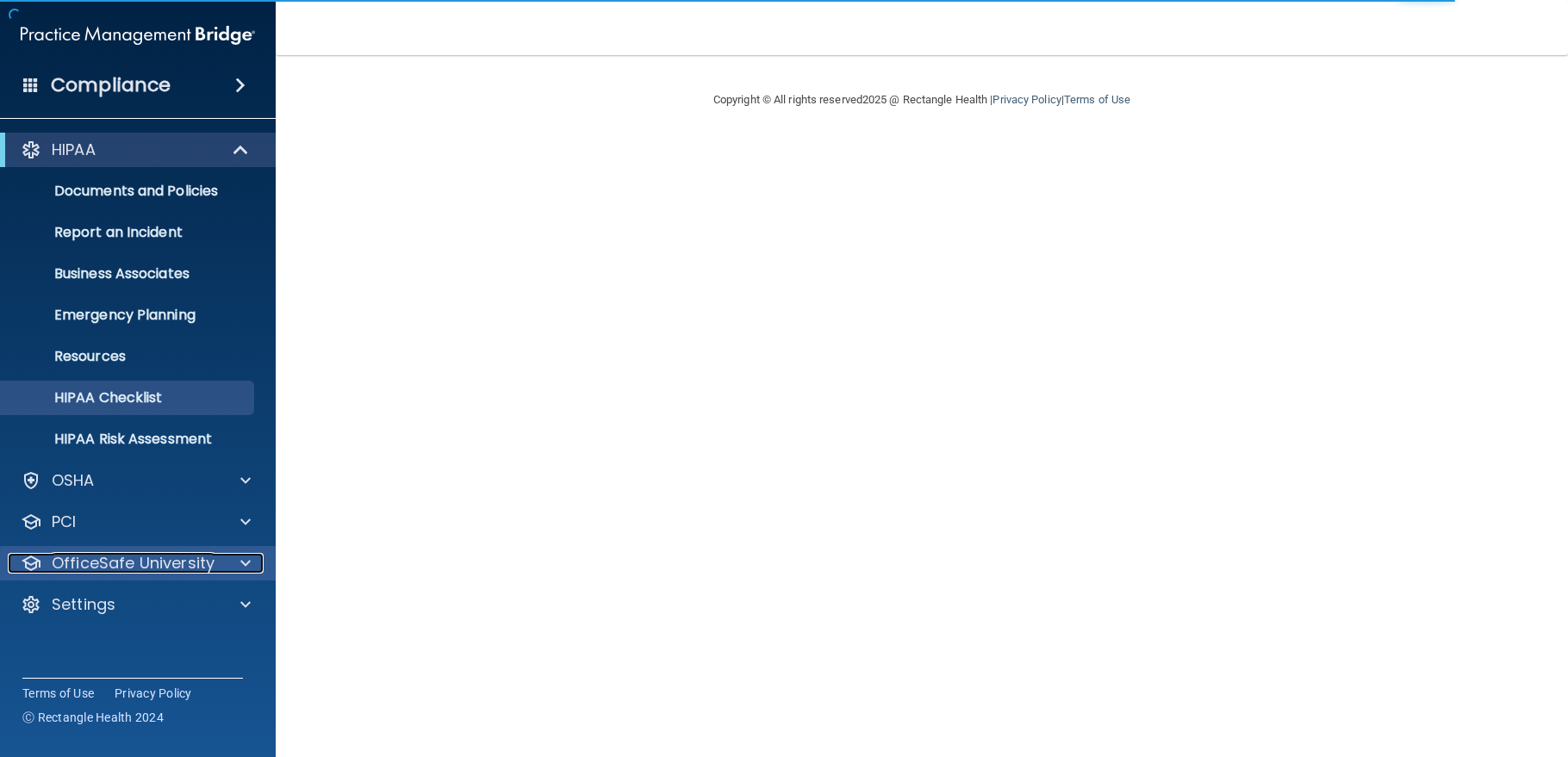
click at [179, 562] on p "OfficeSafe University" at bounding box center [133, 564] width 163 height 21
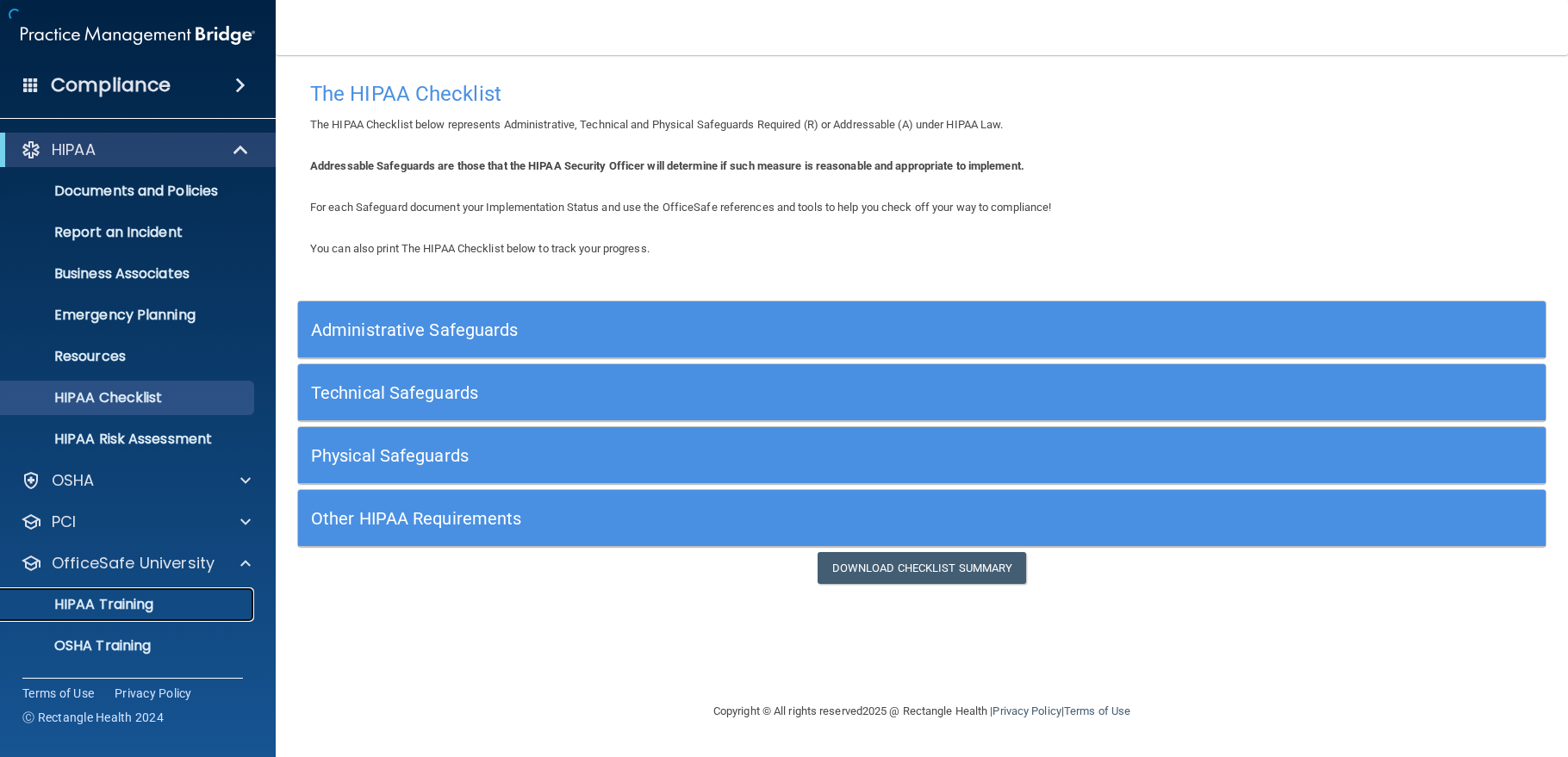
click at [166, 601] on div "HIPAA Training" at bounding box center [129, 605] width 236 height 17
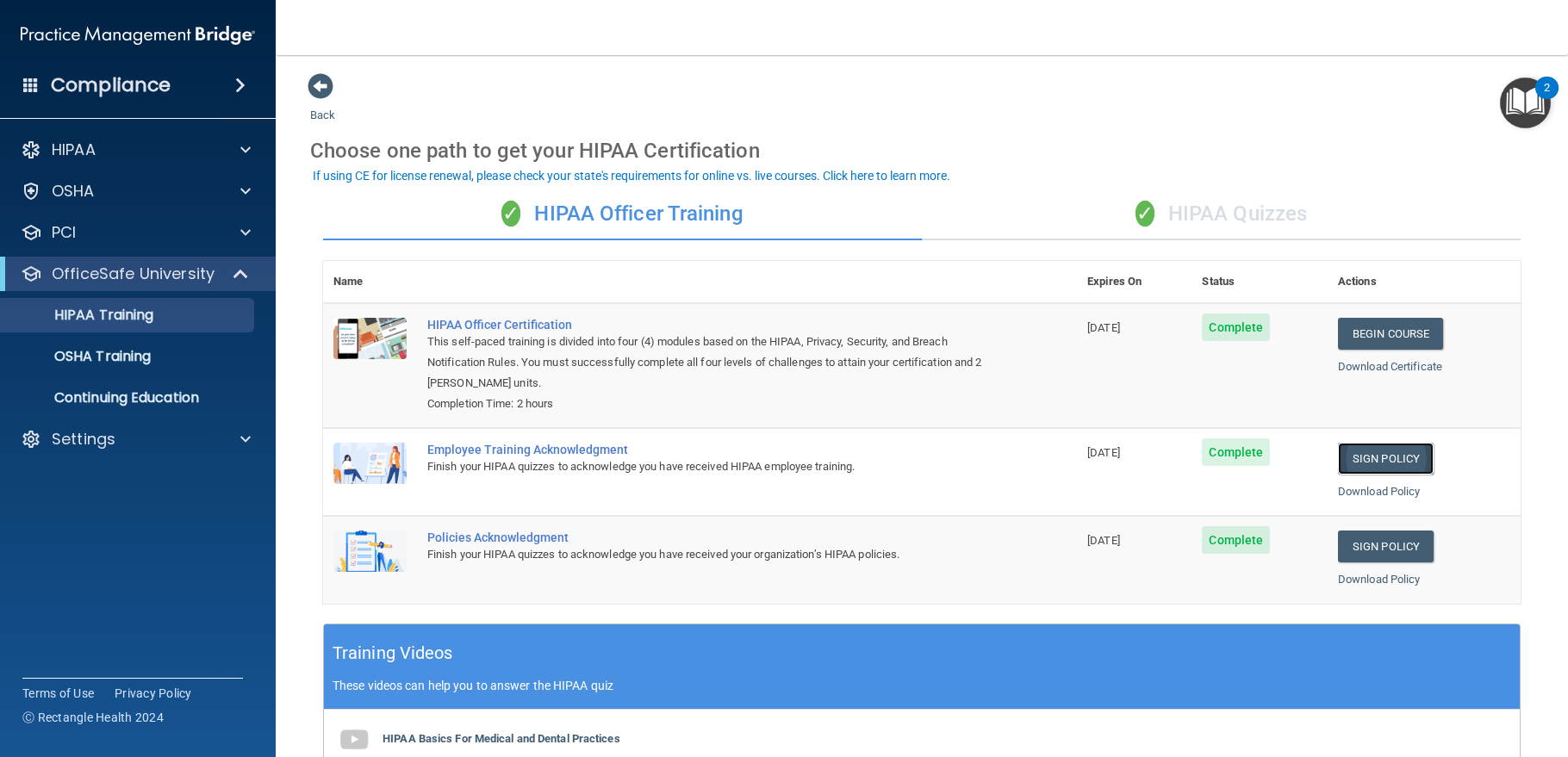
click at [1403, 452] on link "Sign Policy" at bounding box center [1386, 459] width 95 height 32
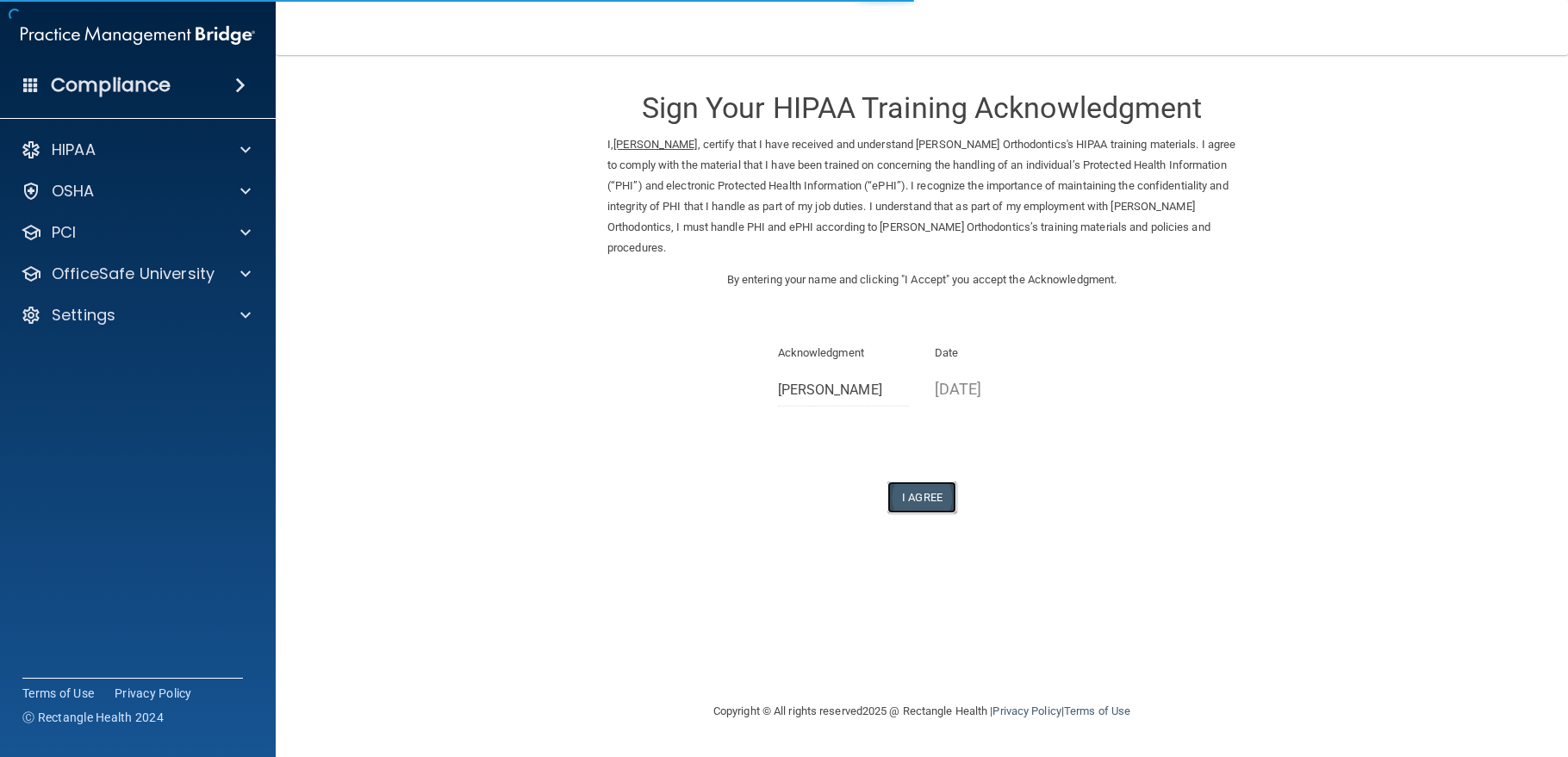
click at [930, 493] on button "I Agree" at bounding box center [922, 497] width 69 height 32
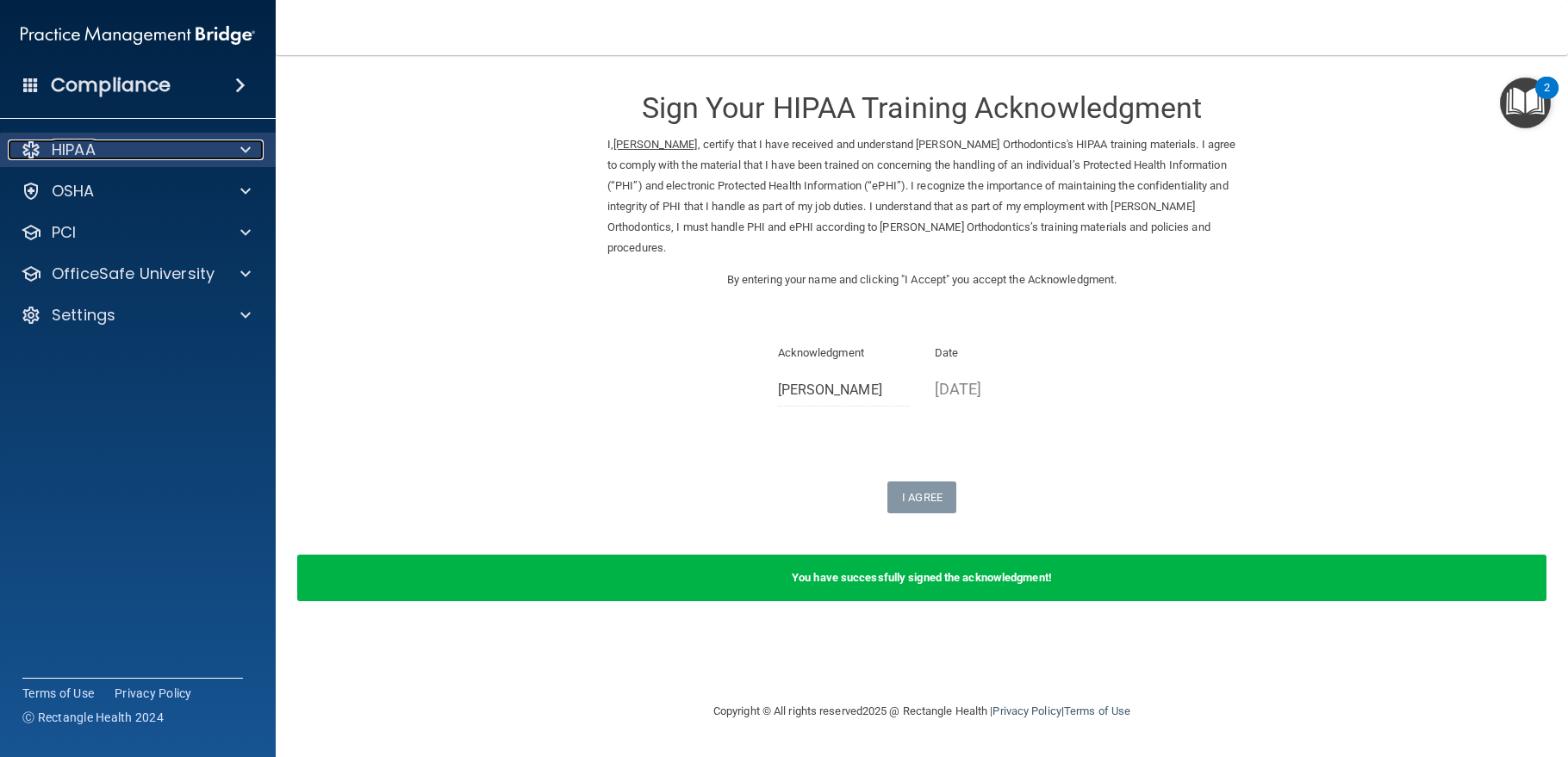
click at [105, 148] on div "HIPAA" at bounding box center [114, 150] width 214 height 21
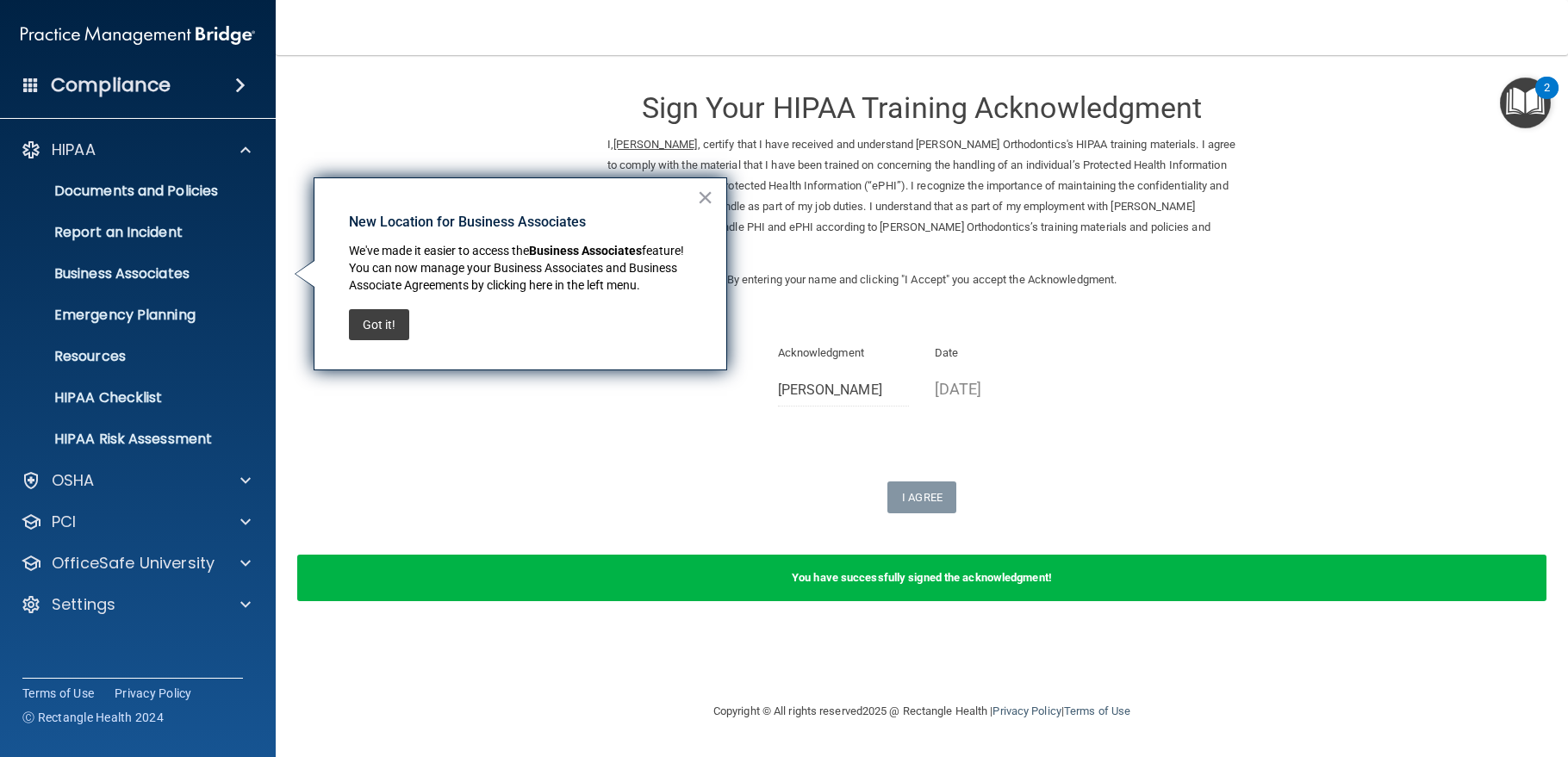
click at [752, 493] on div "I Agree" at bounding box center [922, 497] width 629 height 32
click at [706, 203] on button "×" at bounding box center [706, 196] width 17 height 27
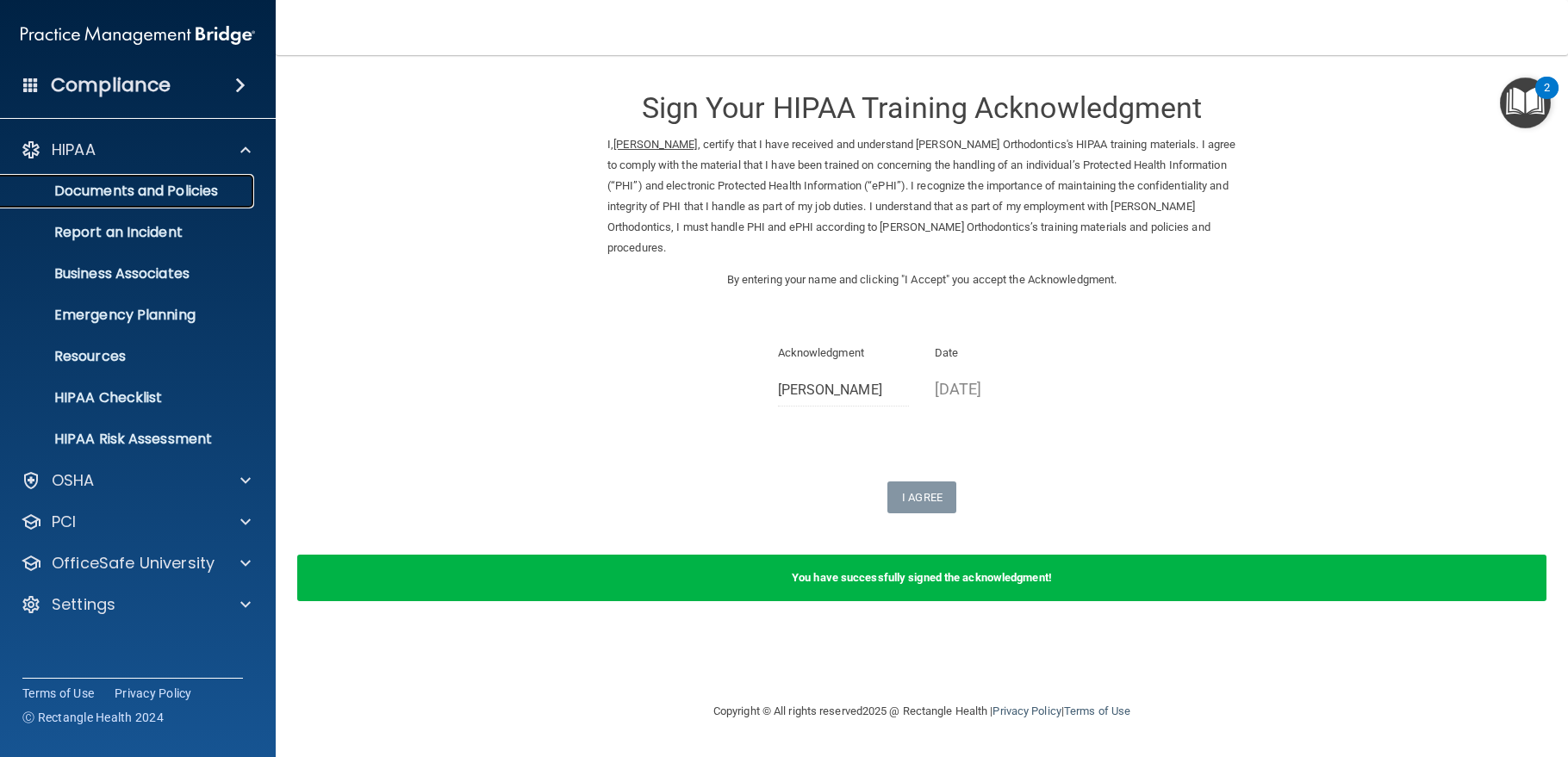
click at [176, 183] on p "Documents and Policies" at bounding box center [129, 191] width 236 height 17
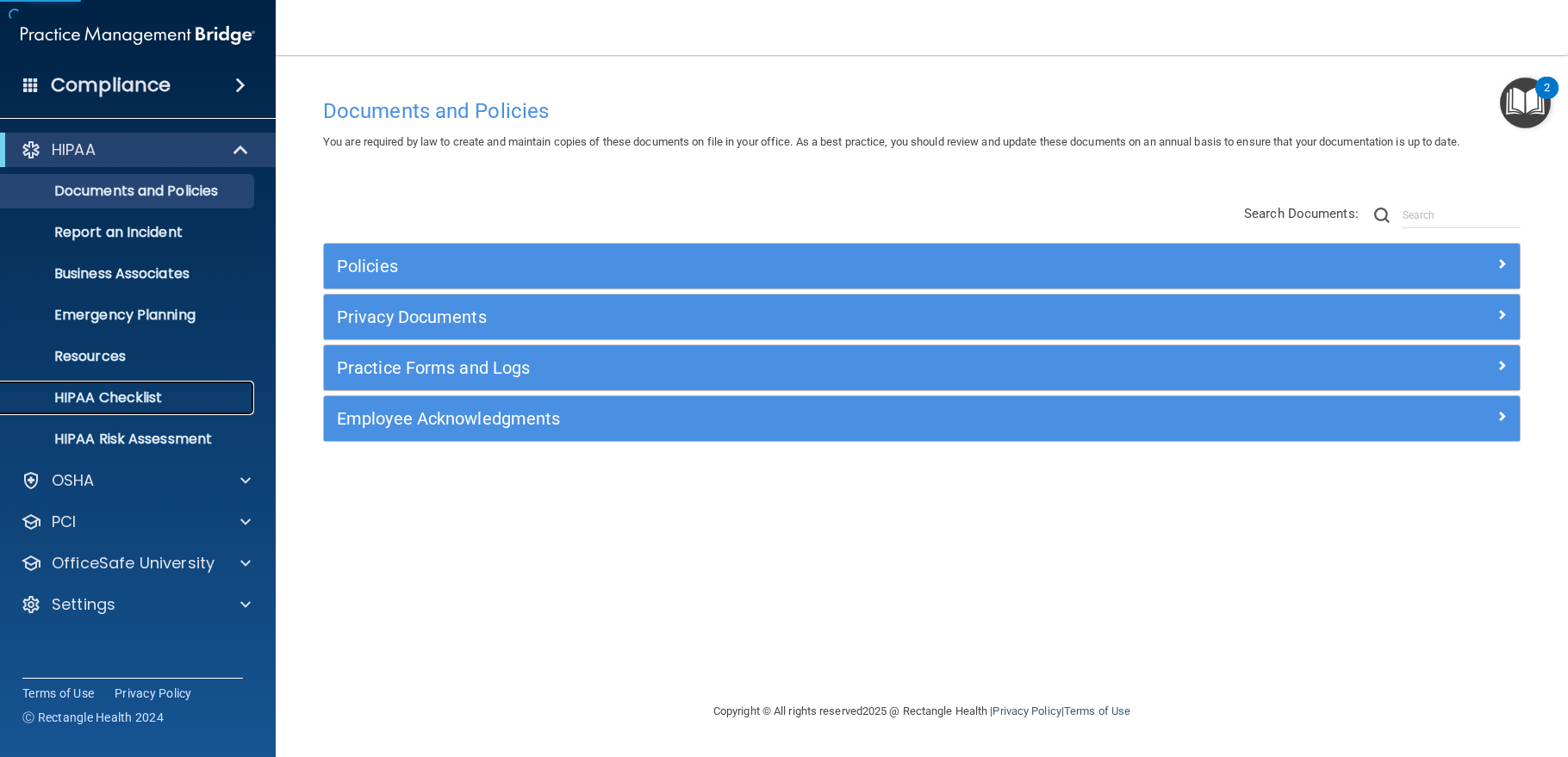
click at [122, 392] on p "HIPAA Checklist" at bounding box center [129, 398] width 236 height 17
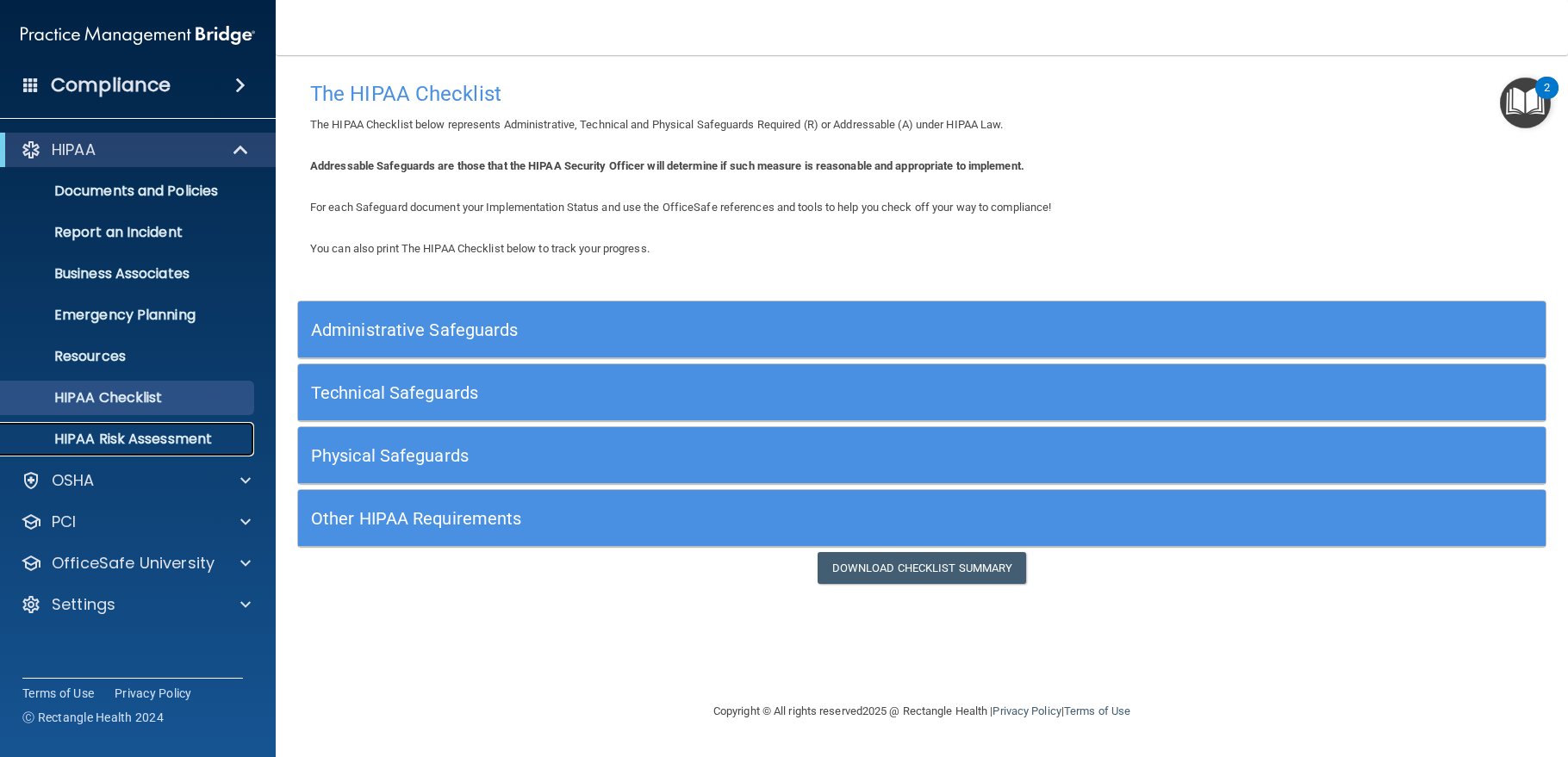
click at [131, 439] on p "HIPAA Risk Assessment" at bounding box center [129, 439] width 236 height 17
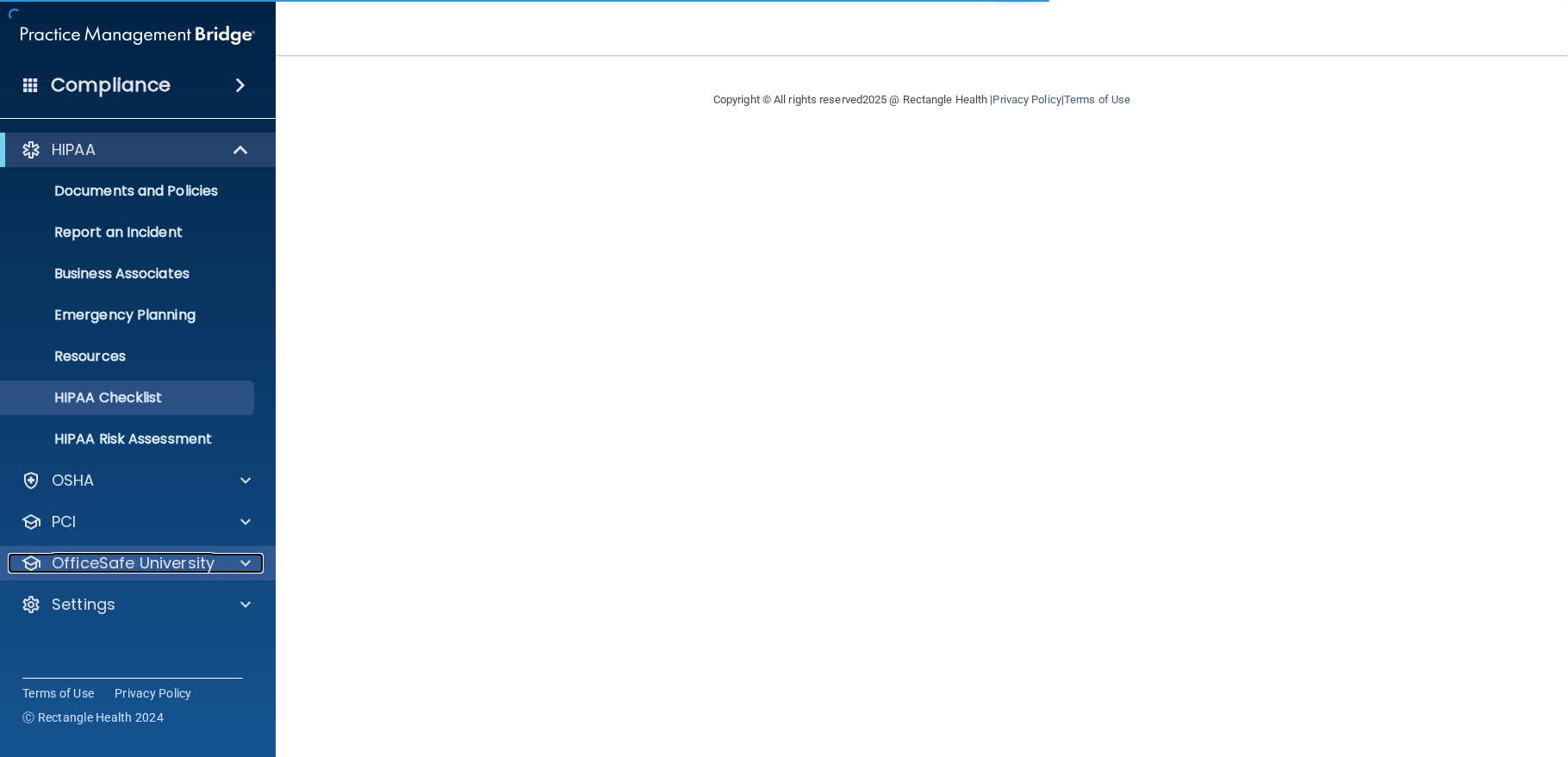
click at [159, 558] on p "OfficeSafe University" at bounding box center [133, 564] width 163 height 21
click at [238, 562] on div at bounding box center [243, 564] width 43 height 21
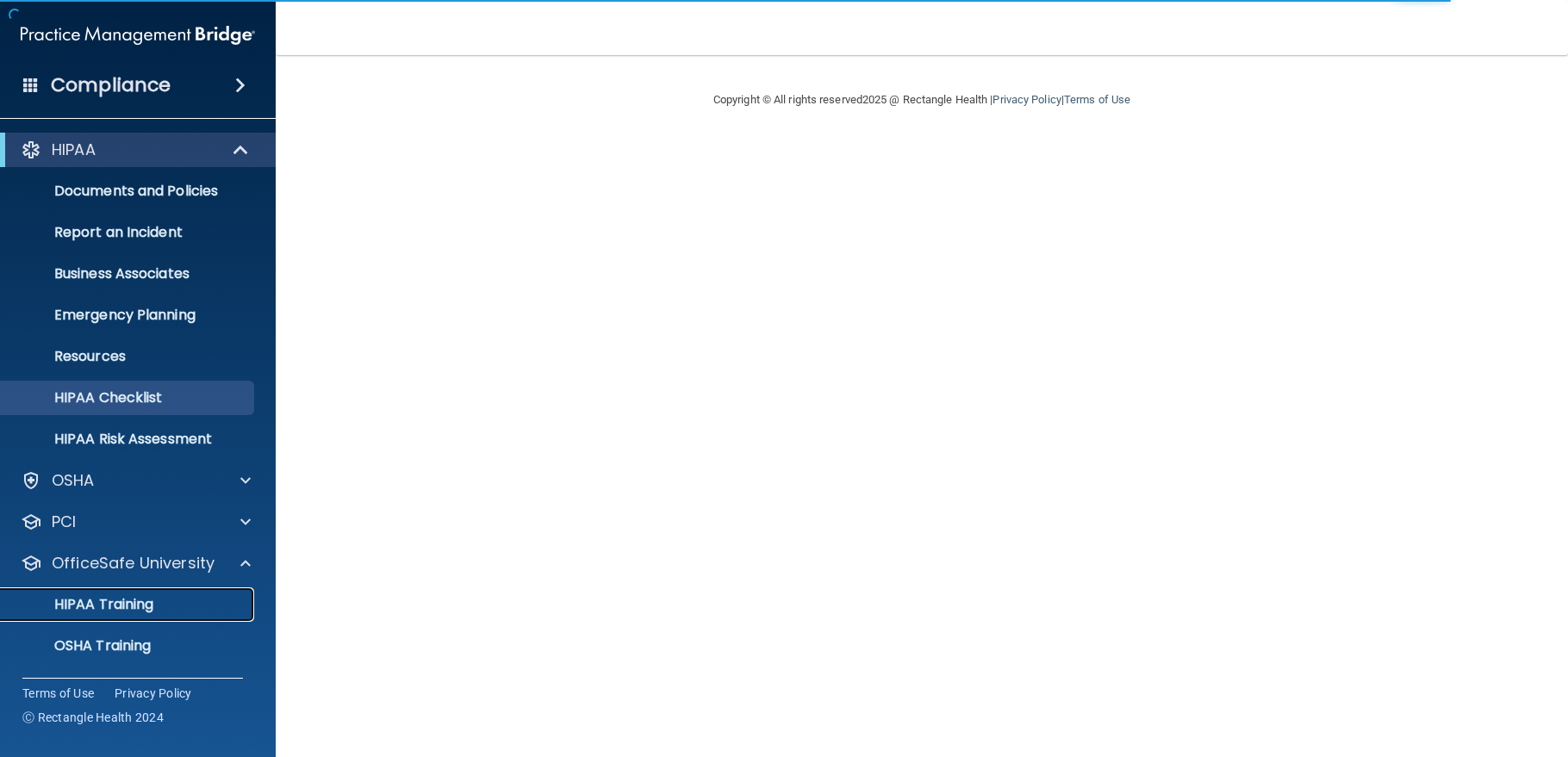
click at [144, 608] on p "HIPAA Training" at bounding box center [82, 605] width 142 height 17
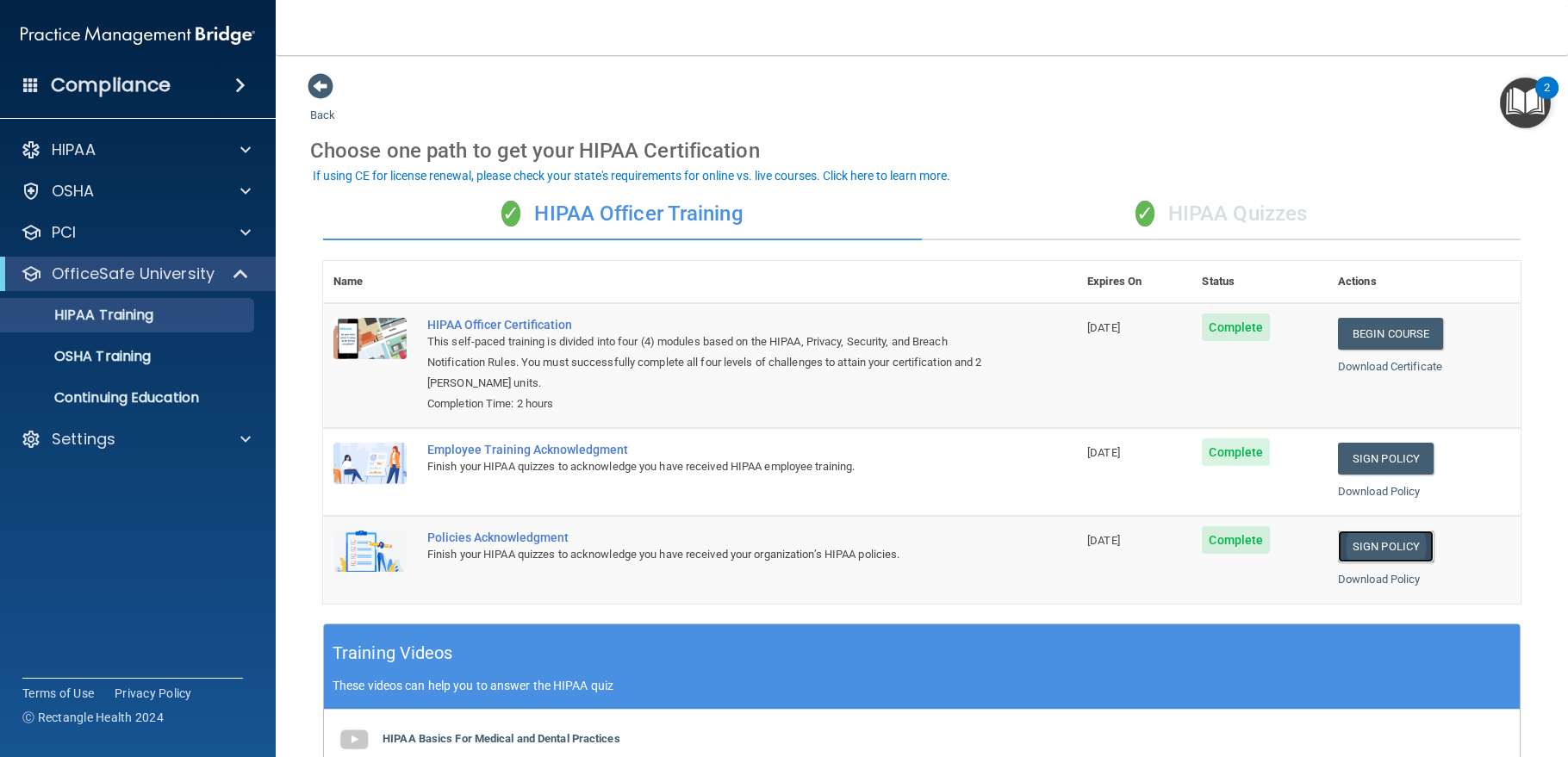
click at [1364, 546] on link "Sign Policy" at bounding box center [1386, 547] width 95 height 32
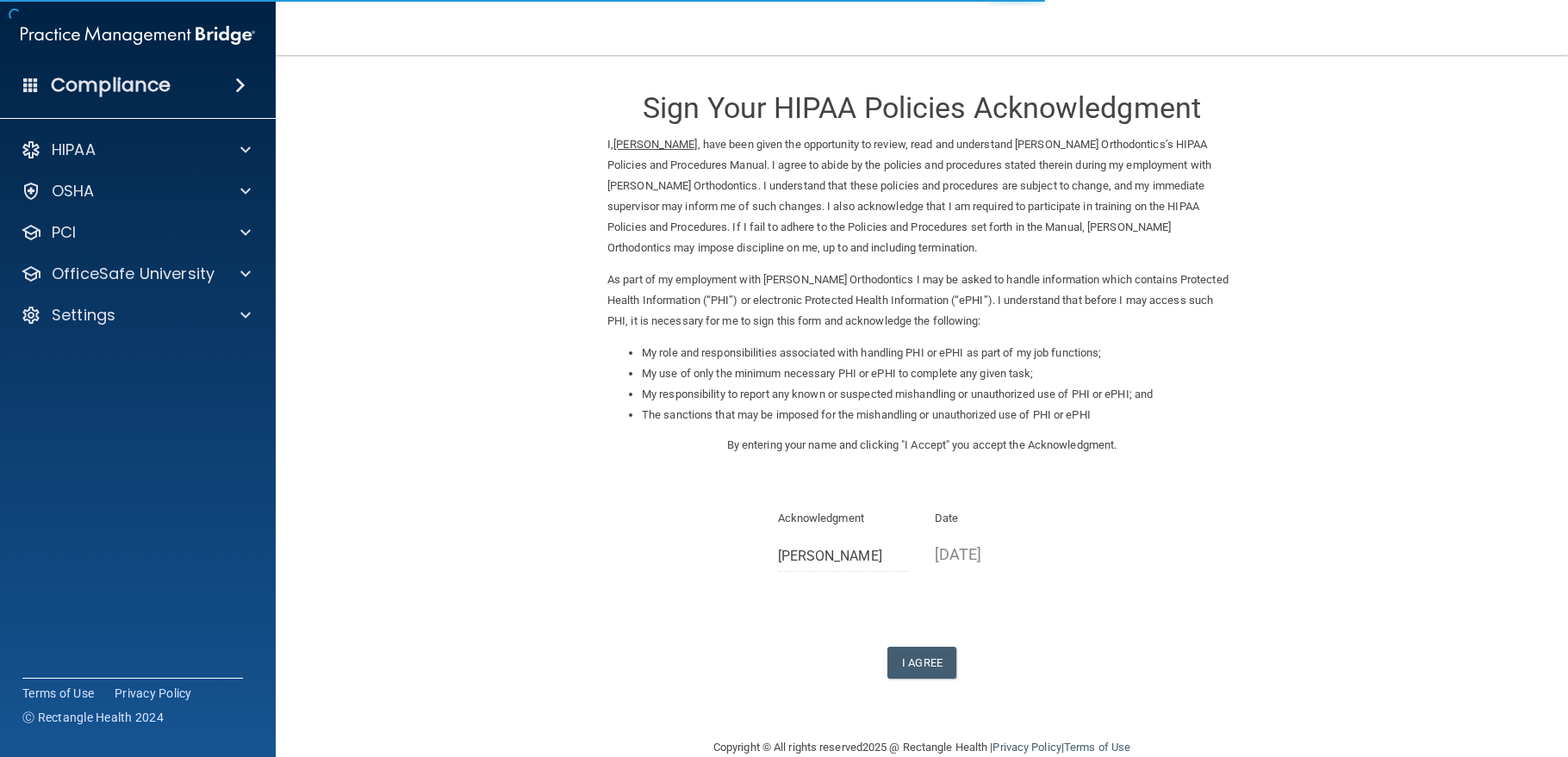
click at [902, 645] on div "Sign Your HIPAA Policies Acknowledgment I, [PERSON_NAME] , have been given the …" at bounding box center [922, 375] width 629 height 607
click at [928, 664] on button "I Agree" at bounding box center [922, 663] width 69 height 32
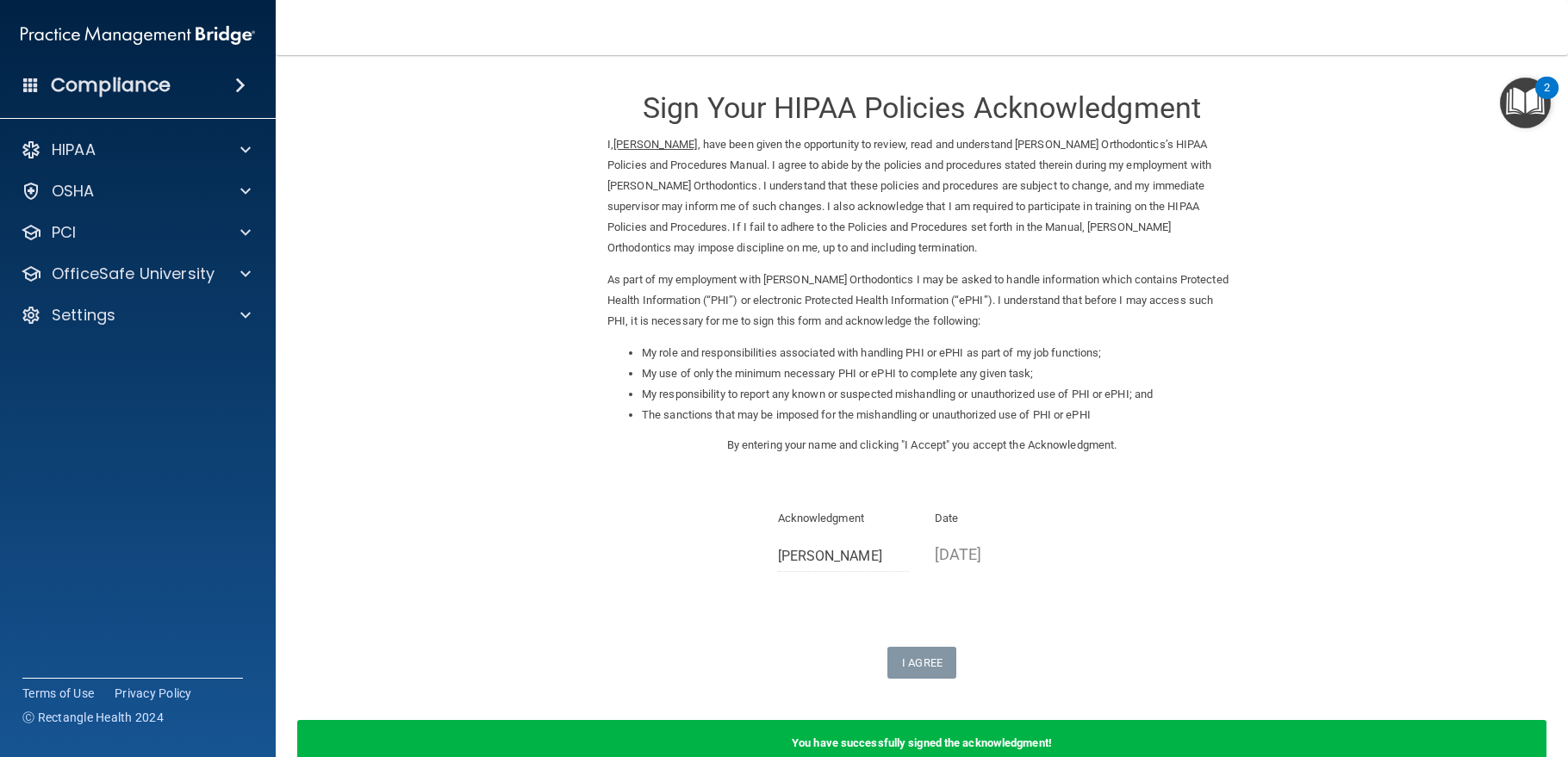
click at [244, 86] on span at bounding box center [240, 85] width 10 height 21
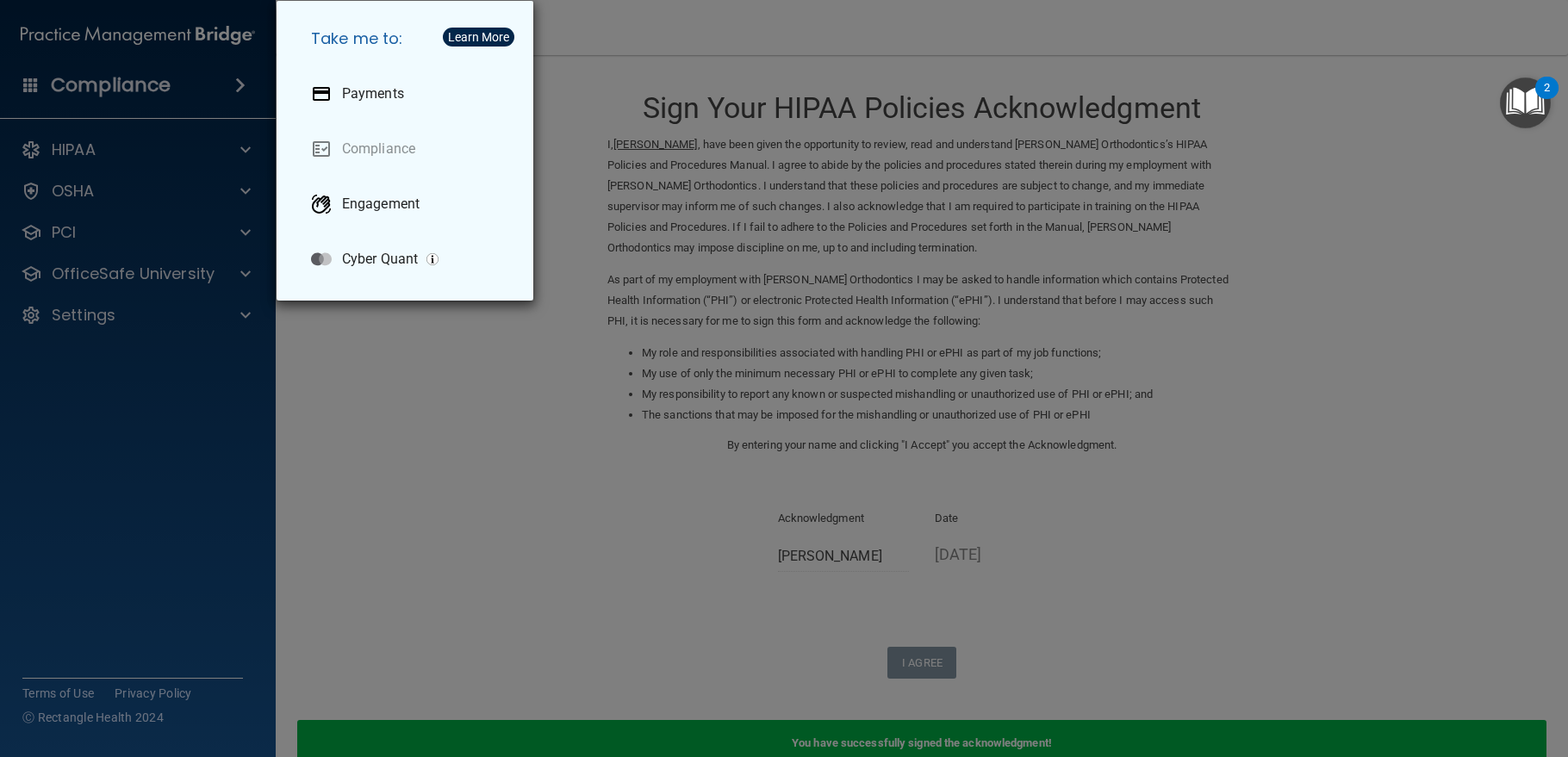
click at [244, 86] on div "Take me to: Payments Compliance Engagement Cyber Quant" at bounding box center [784, 378] width 1568 height 757
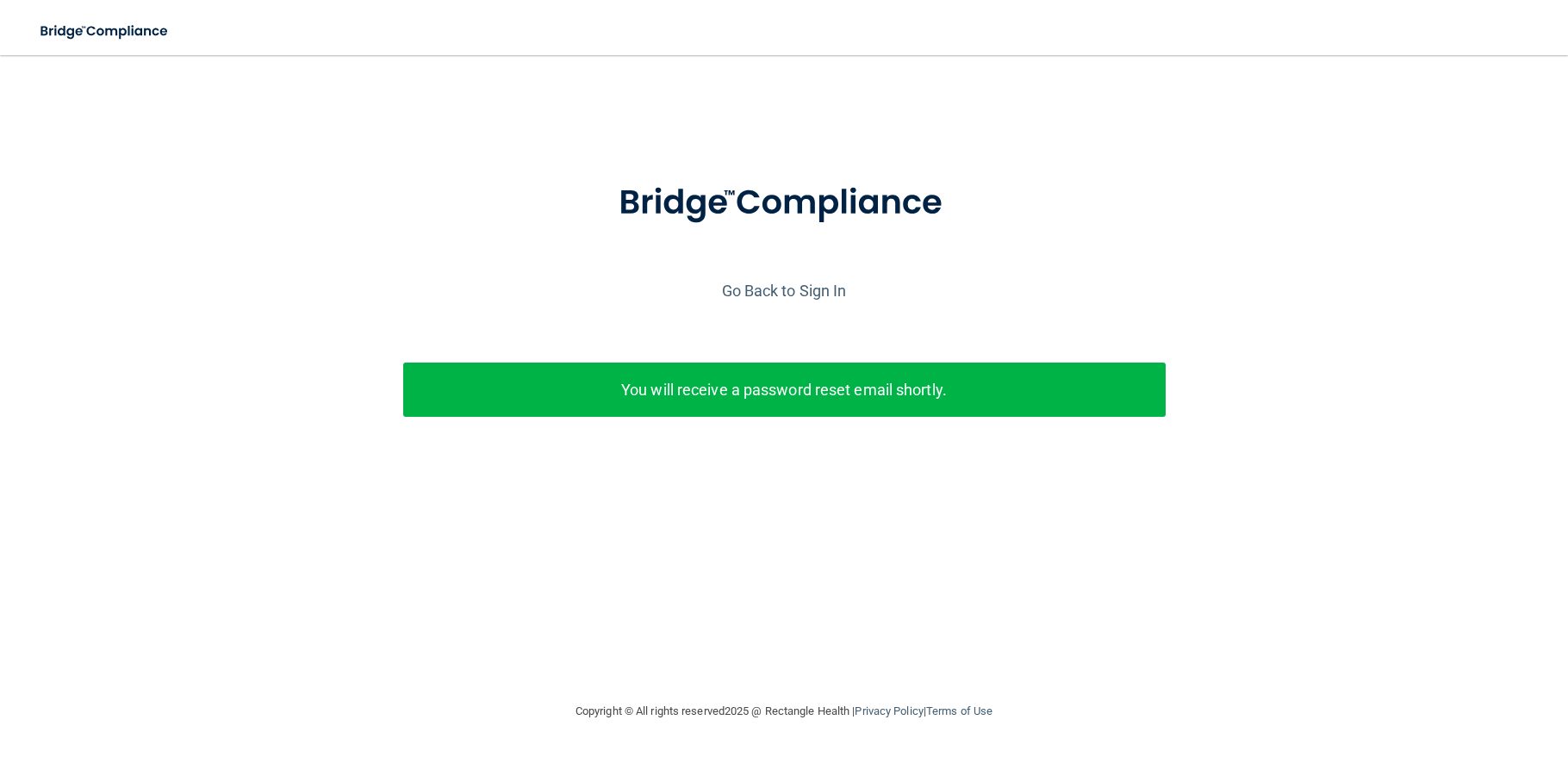
click at [906, 378] on p "You will receive a password reset email shortly." at bounding box center [784, 390] width 737 height 28
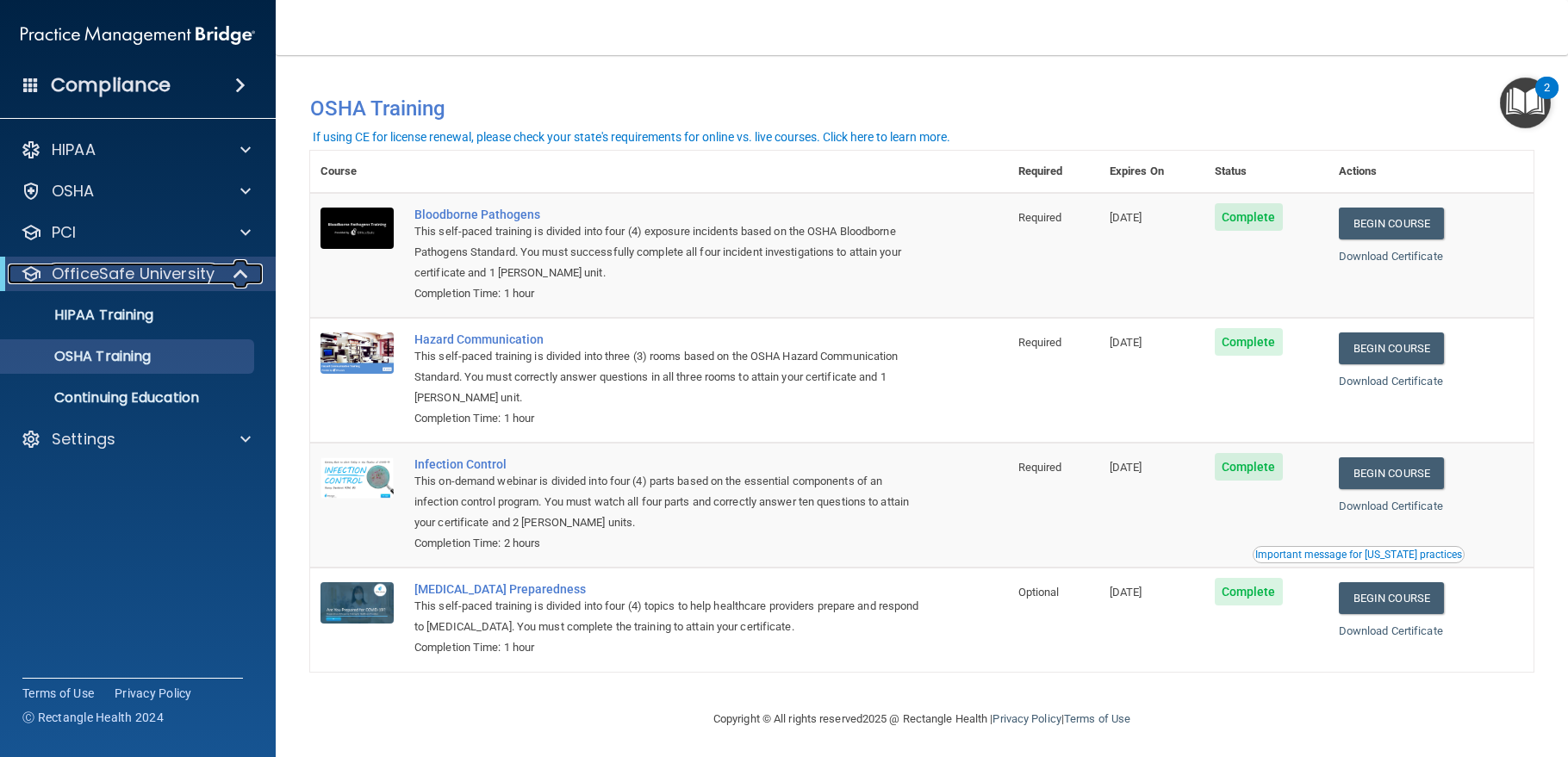
click at [228, 277] on div at bounding box center [241, 274] width 42 height 21
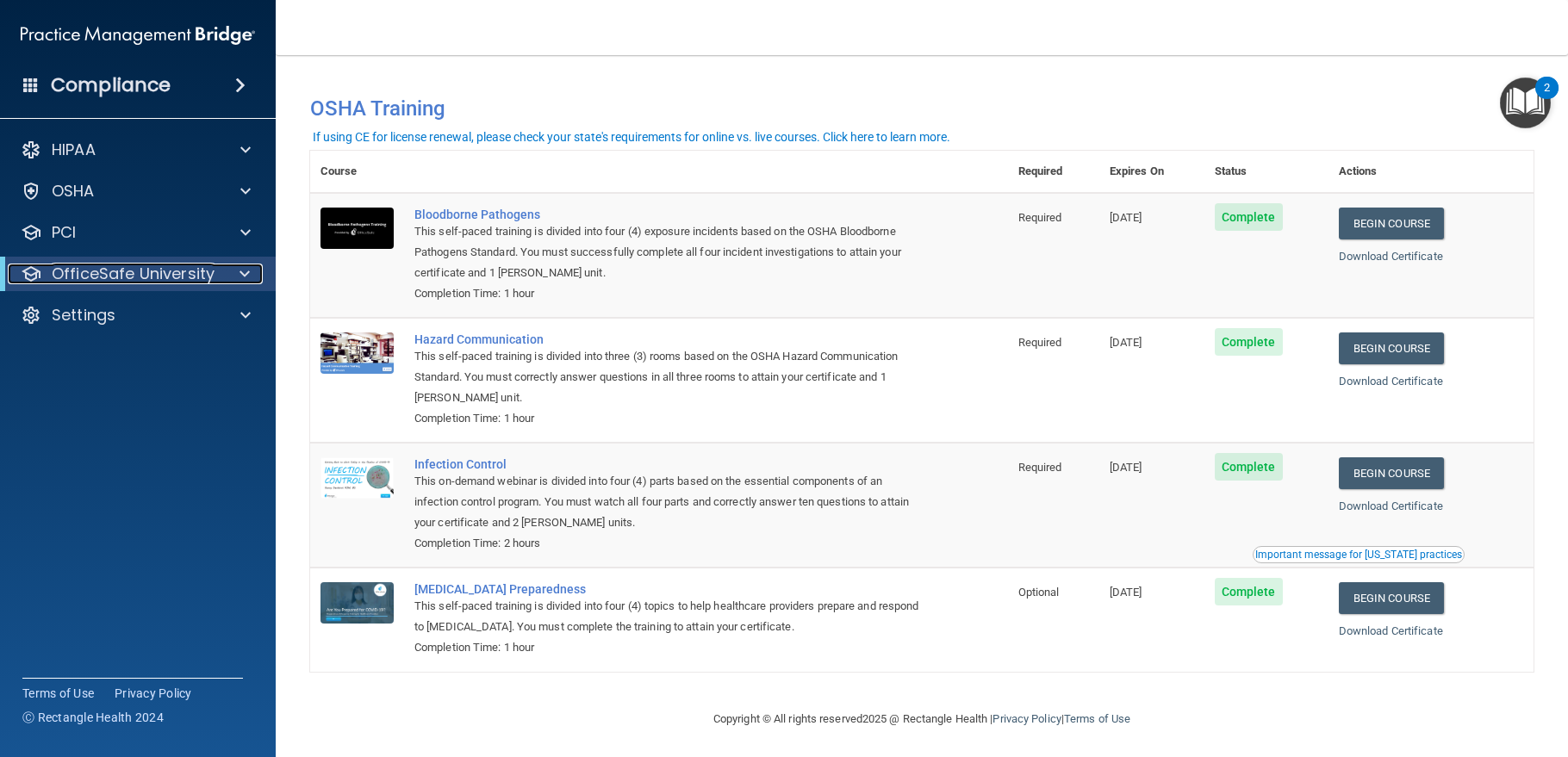
click at [126, 270] on p "OfficeSafe University" at bounding box center [133, 274] width 163 height 21
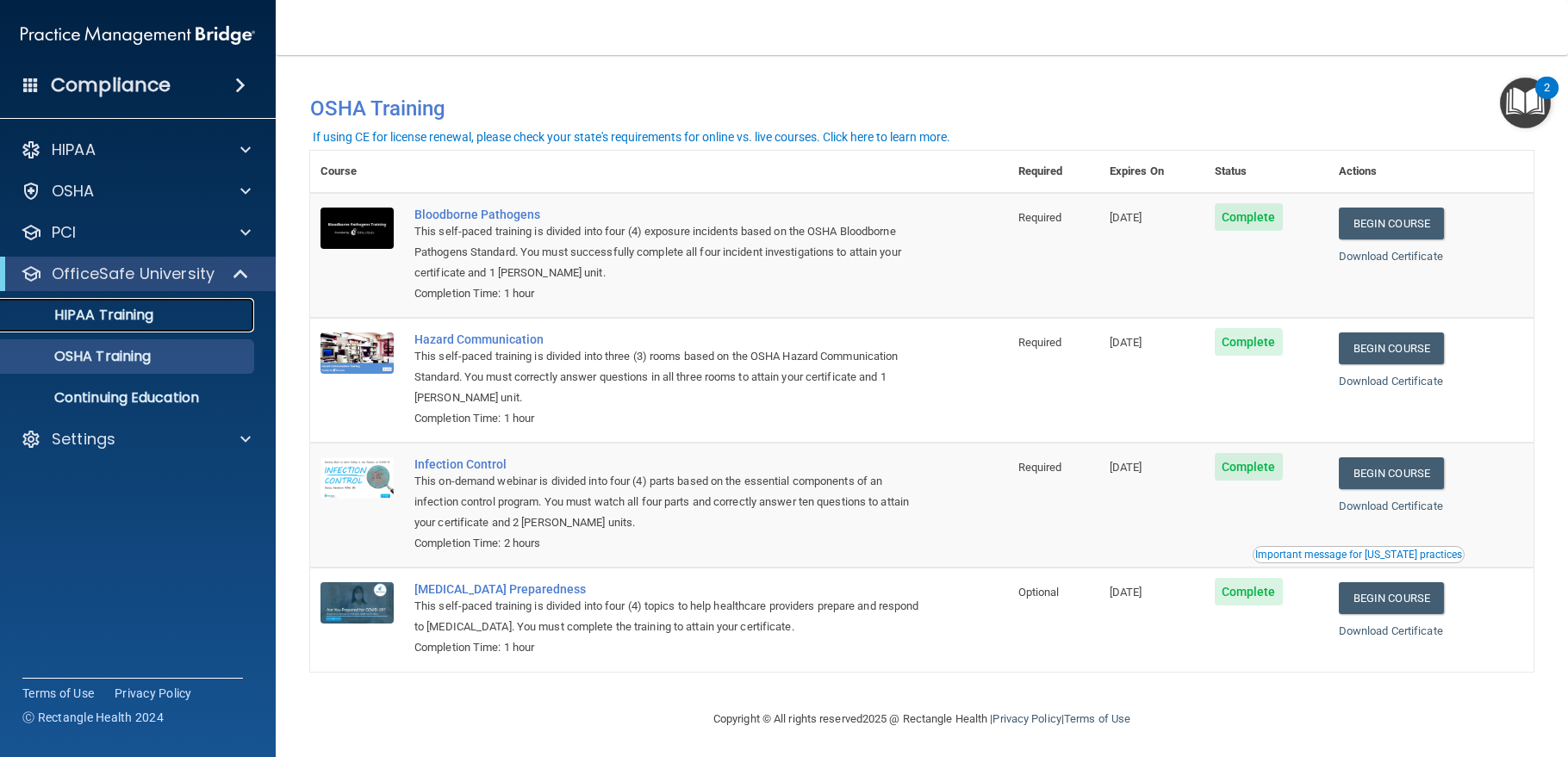
drag, startPoint x: 121, startPoint y: 314, endPoint x: 129, endPoint y: 313, distance: 8.1
click at [122, 314] on p "HIPAA Training" at bounding box center [82, 315] width 142 height 17
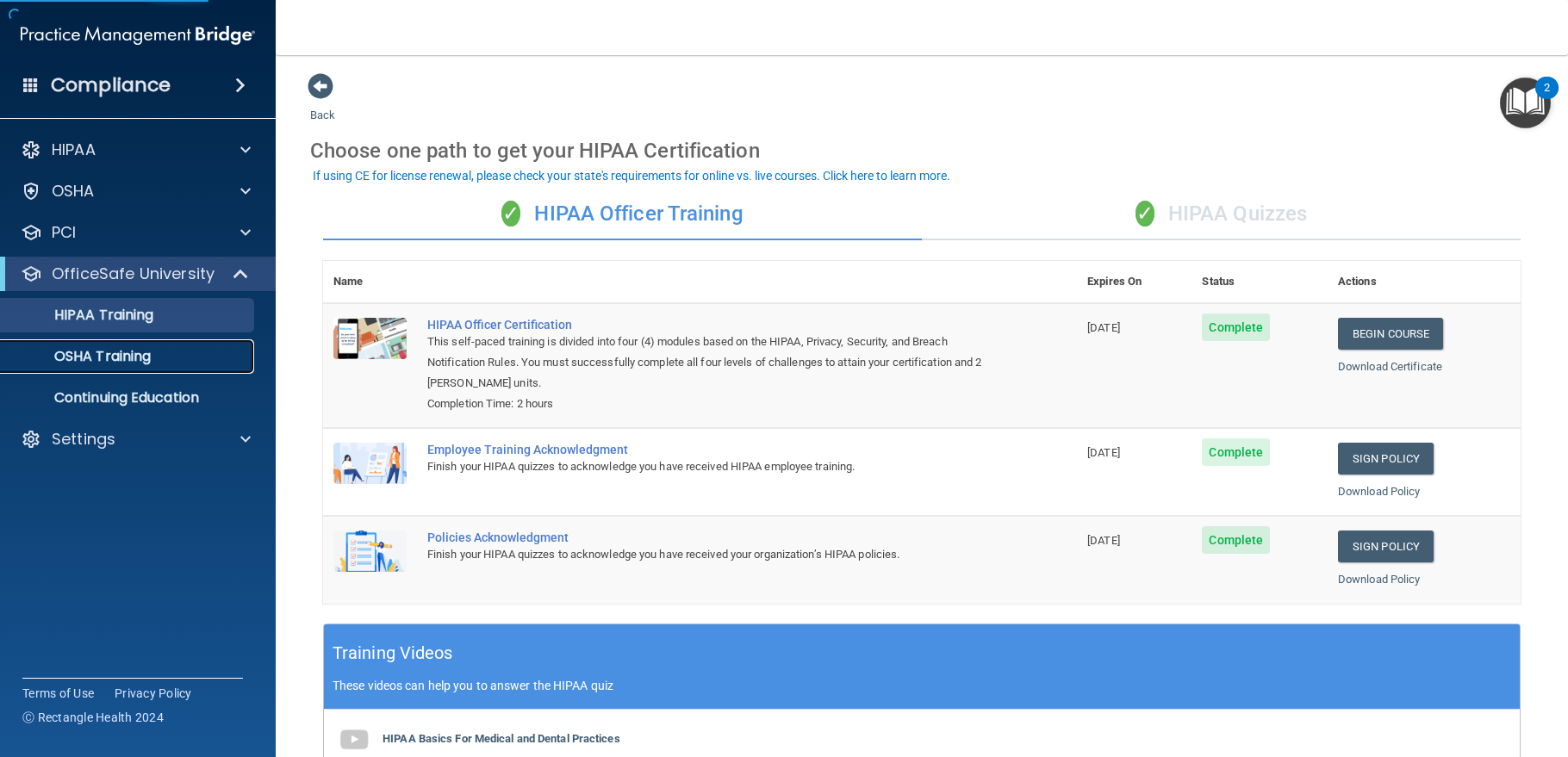
click at [94, 351] on p "OSHA Training" at bounding box center [80, 356] width 139 height 17
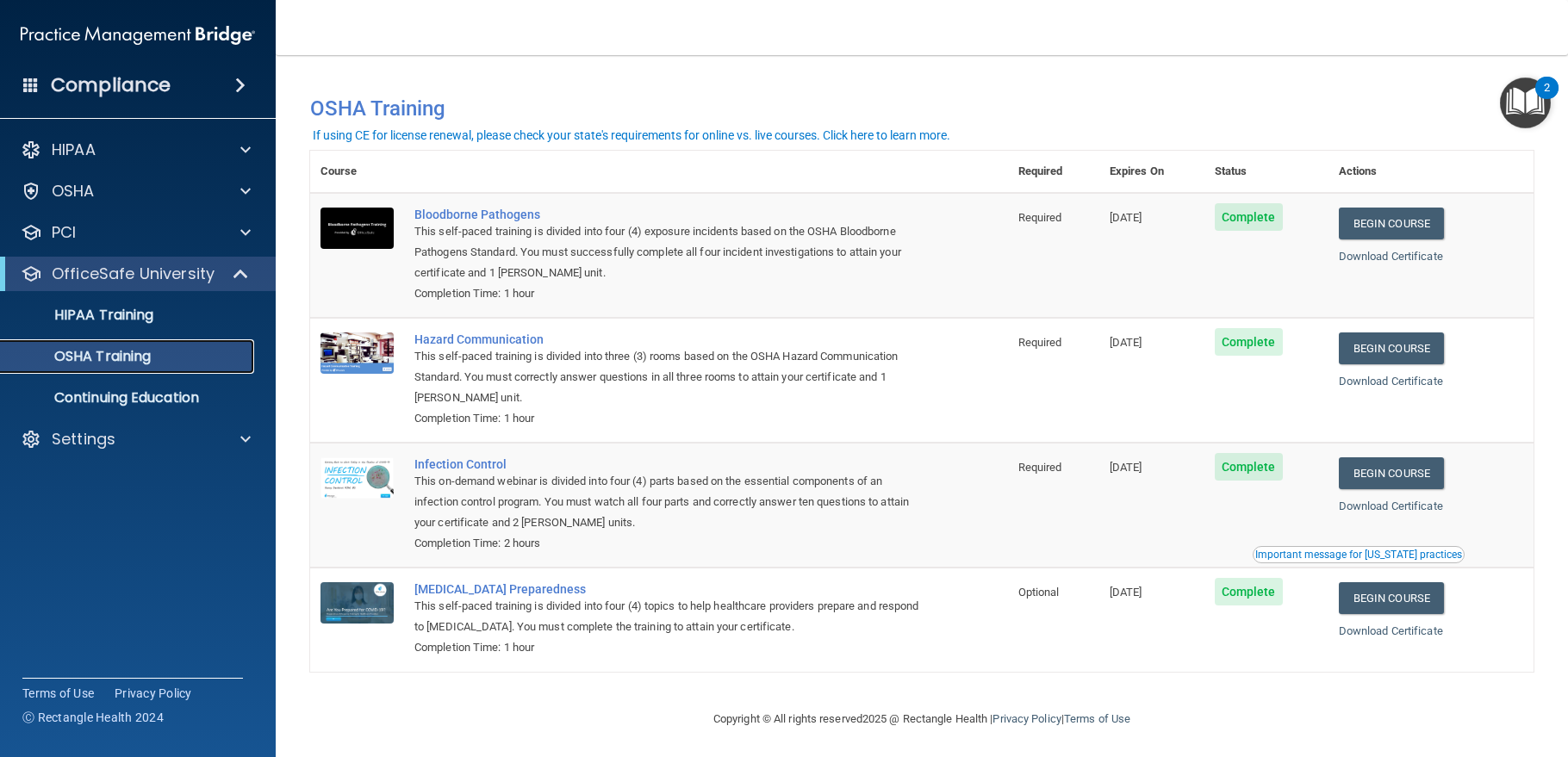
scroll to position [7, 0]
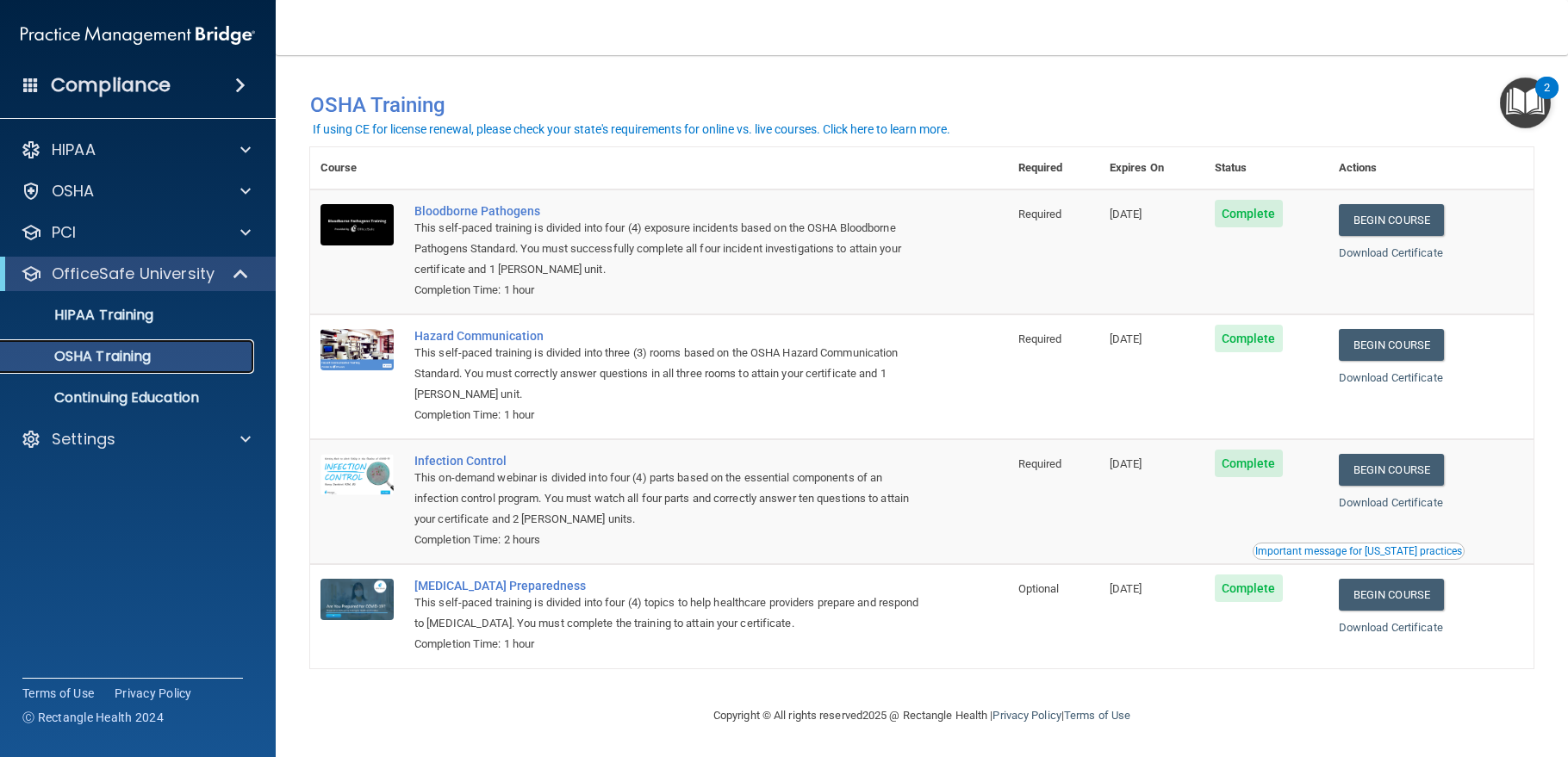
click at [103, 351] on p "OSHA Training" at bounding box center [80, 356] width 139 height 17
click at [108, 398] on p "Continuing Education" at bounding box center [129, 398] width 236 height 17
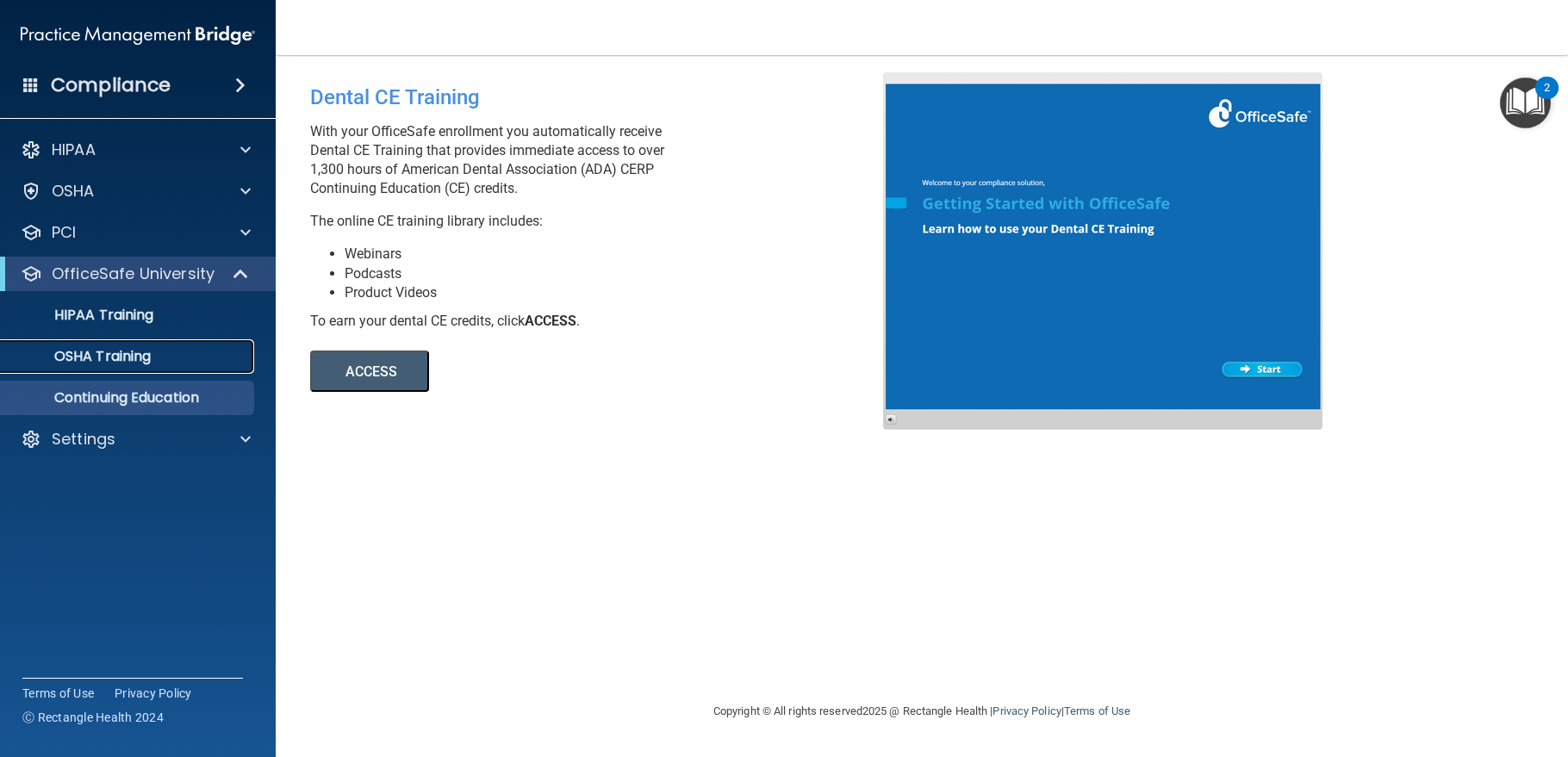
click at [116, 348] on p "OSHA Training" at bounding box center [80, 356] width 139 height 17
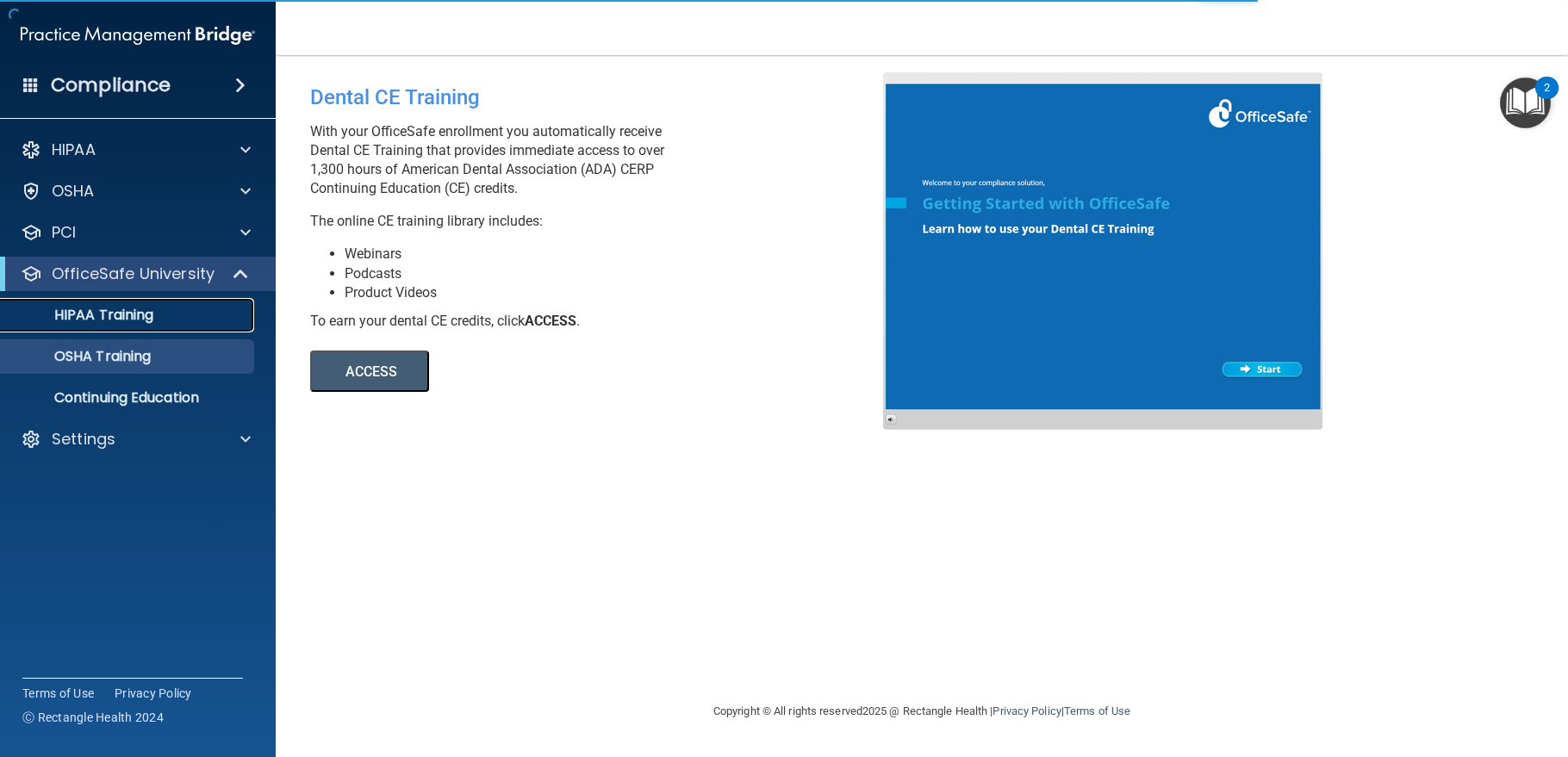
click at [122, 313] on p "HIPAA Training" at bounding box center [82, 315] width 142 height 17
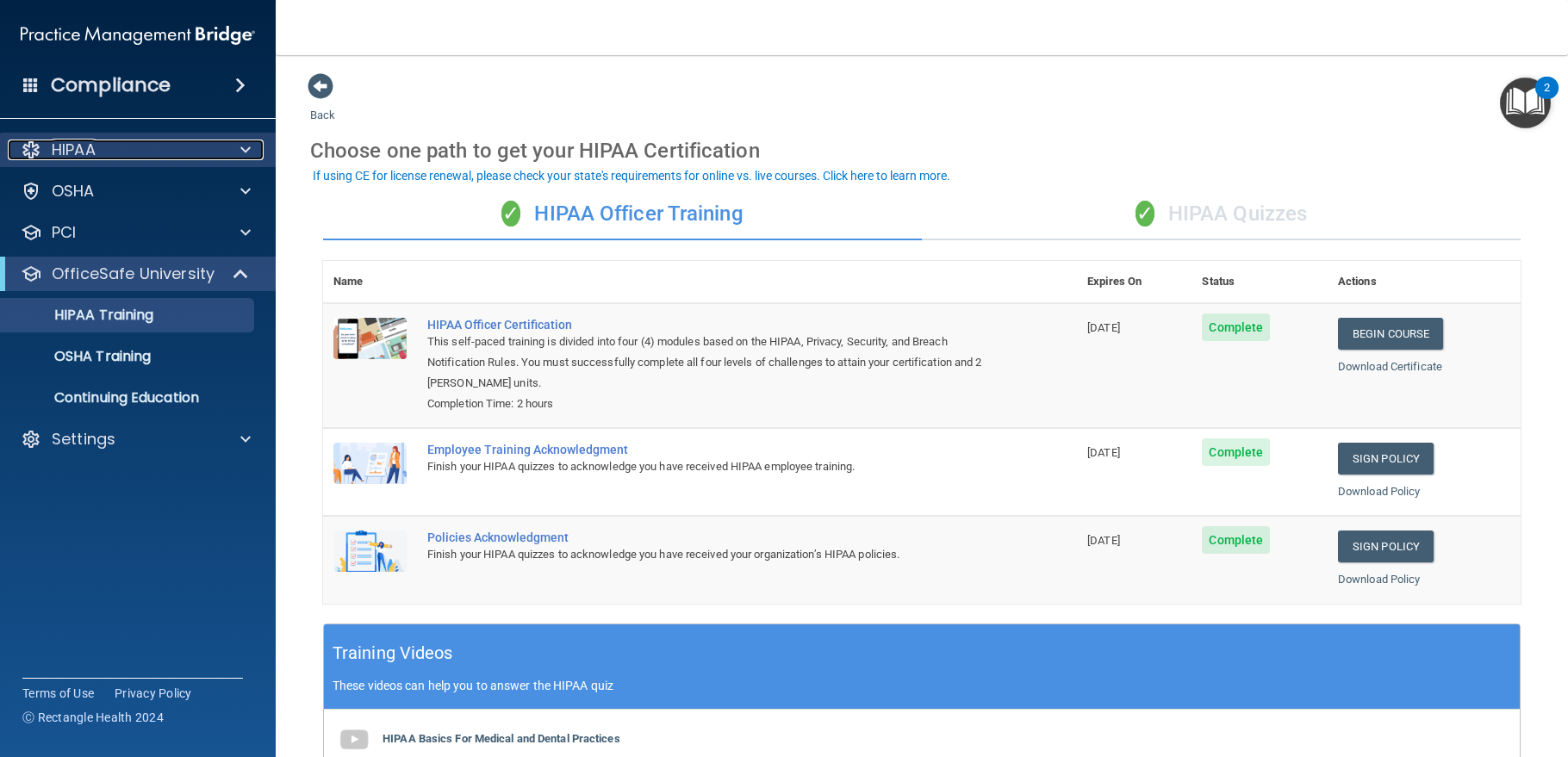
click at [95, 141] on p "HIPAA" at bounding box center [73, 150] width 44 height 21
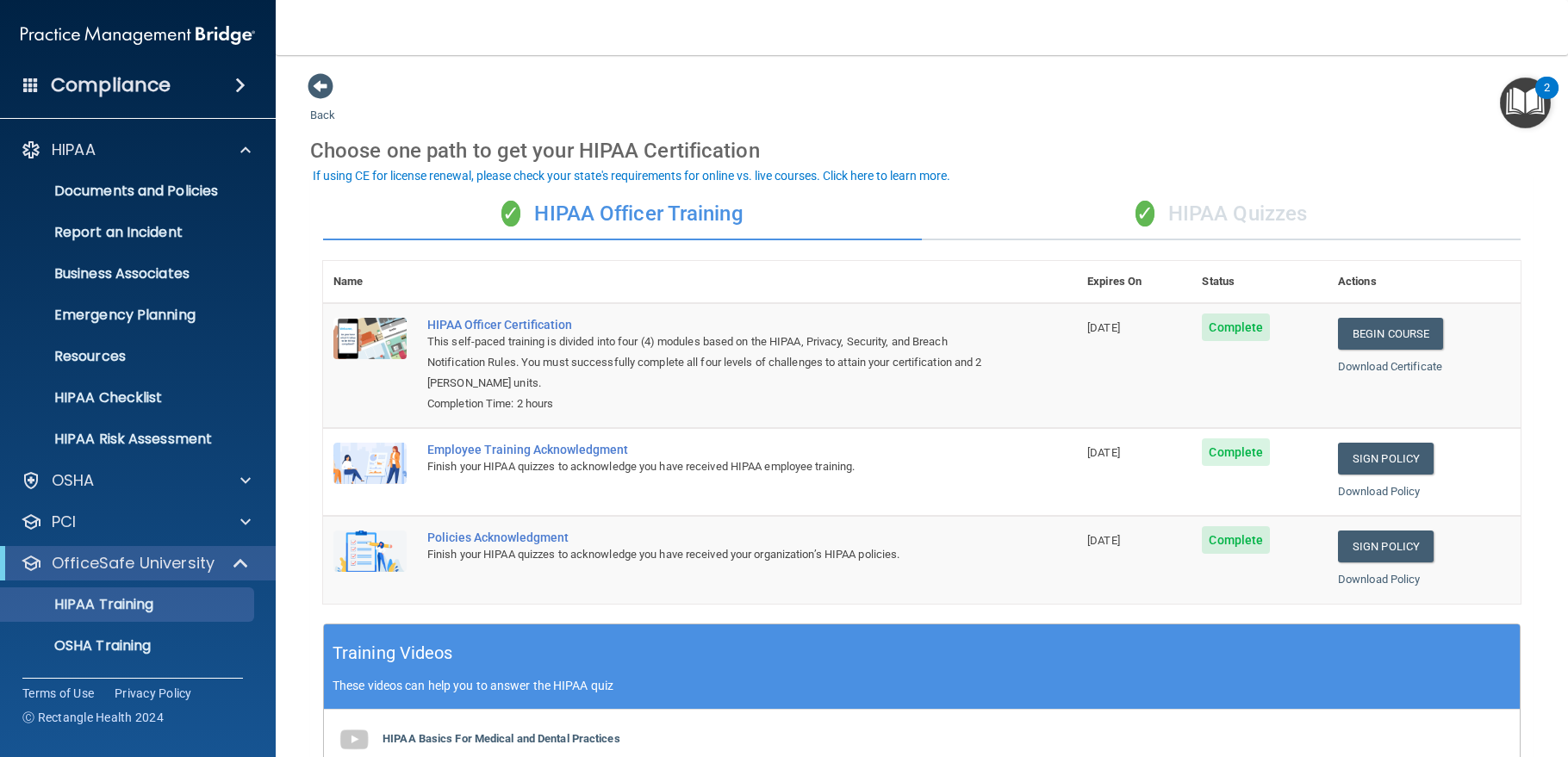
click at [373, 31] on nav "Toggle navigation [PERSON_NAME] [PERSON_NAME][EMAIL_ADDRESS][PERSON_NAME][DOMAI…" at bounding box center [922, 27] width 1292 height 55
